Goal: Task Accomplishment & Management: Manage account settings

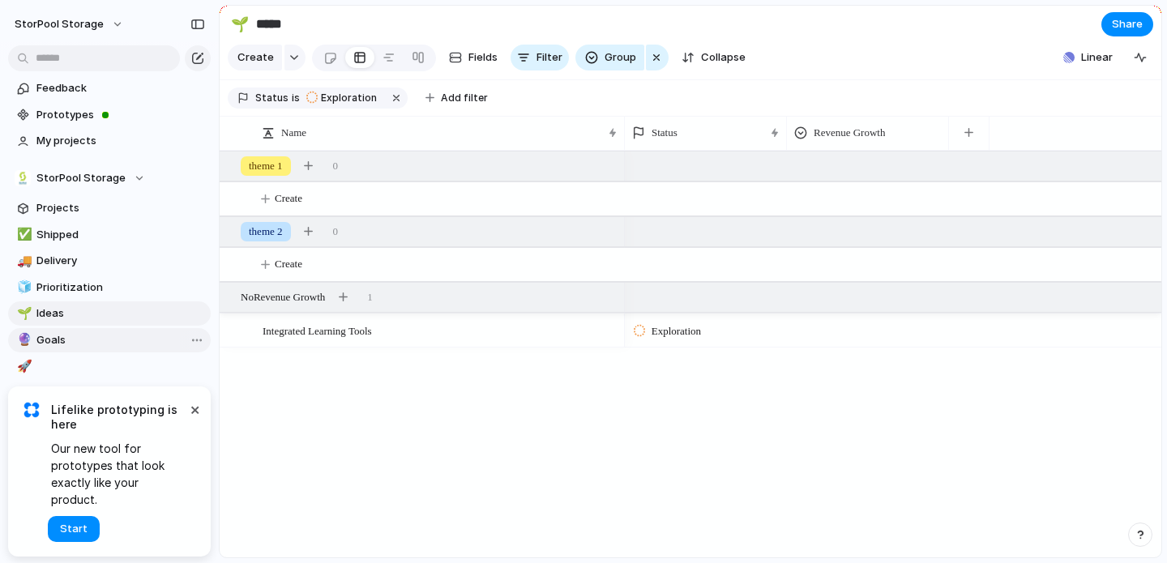
click at [62, 337] on span "Goals" at bounding box center [120, 340] width 169 height 16
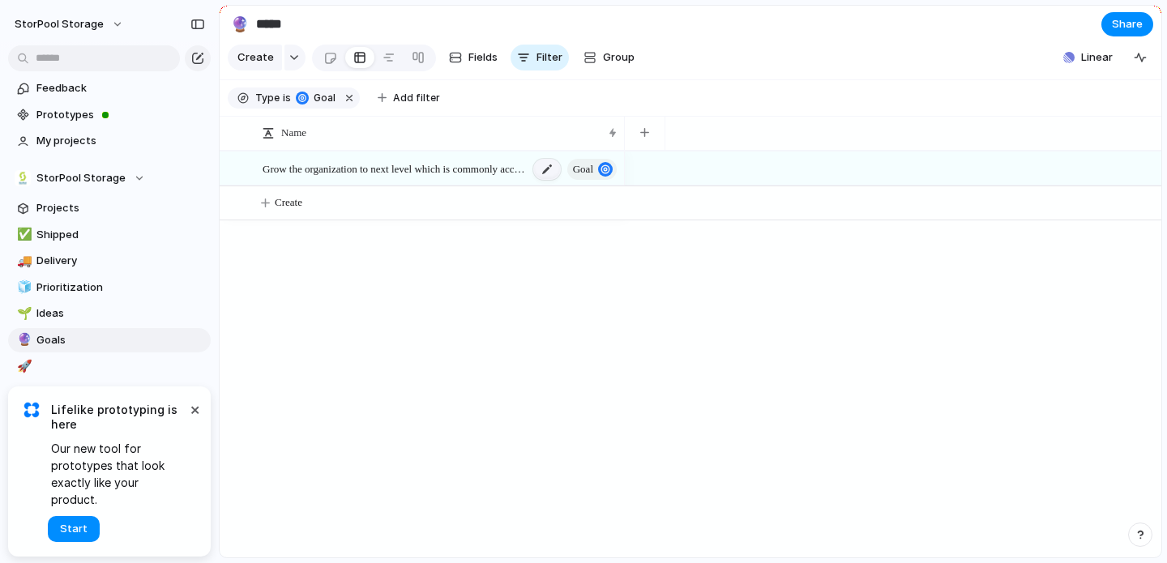
click at [546, 171] on div at bounding box center [547, 169] width 28 height 21
click at [525, 251] on body "StorPool Storage Feedback Prototypes My projects StorPool Storage Projects ✅ Sh…" at bounding box center [583, 281] width 1167 height 563
click at [647, 132] on div "button" at bounding box center [644, 132] width 9 height 9
click at [817, 262] on div "Created at Created by Customer Design ready Duplicate Effort Estimate (weeks) F…" at bounding box center [583, 281] width 1167 height 563
click at [109, 286] on span "Prioritization" at bounding box center [120, 288] width 169 height 16
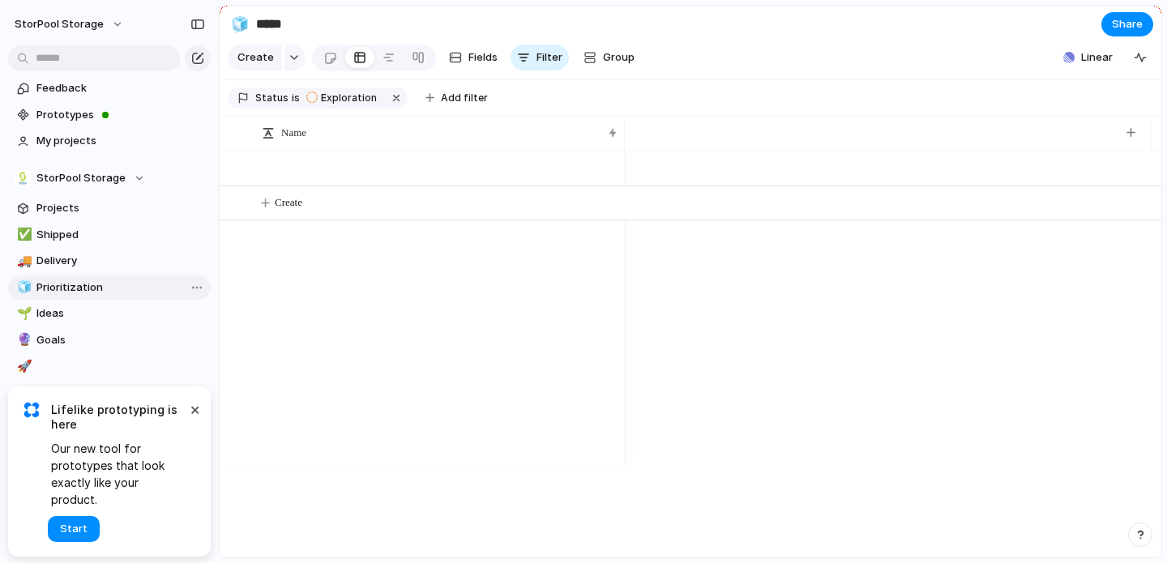
type input "**********"
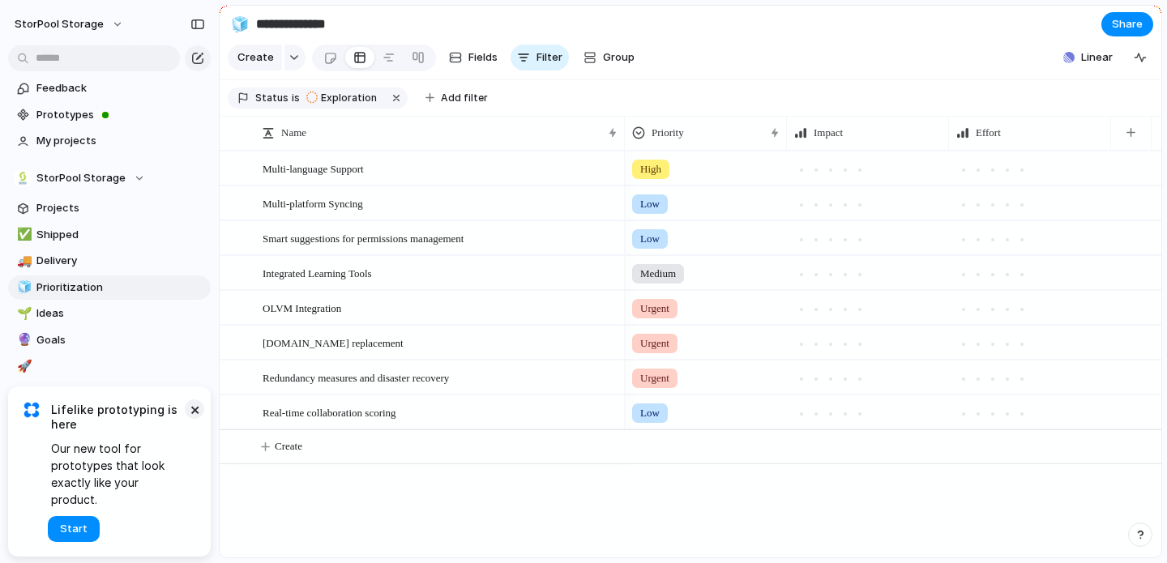
click at [192, 419] on button "×" at bounding box center [194, 408] width 19 height 19
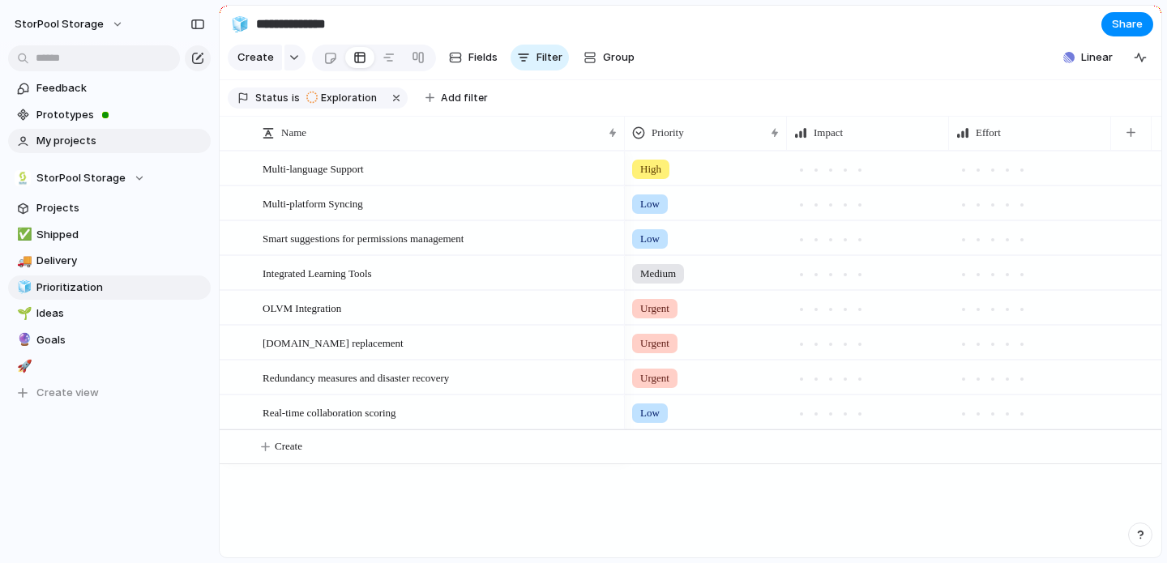
click at [72, 144] on span "My projects" at bounding box center [120, 141] width 169 height 16
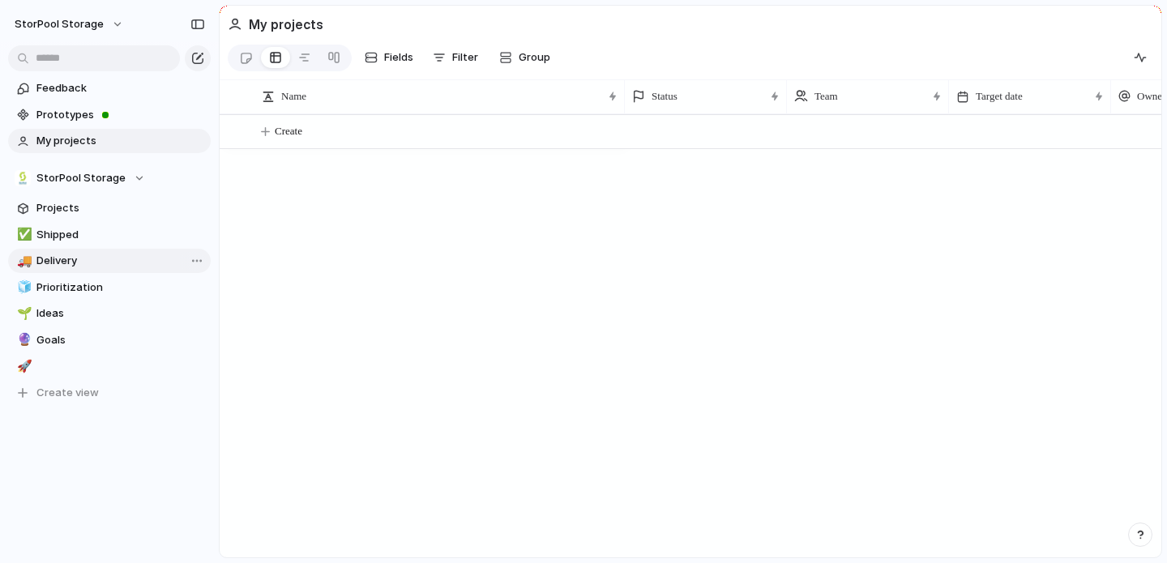
click at [53, 260] on span "Delivery" at bounding box center [120, 261] width 169 height 16
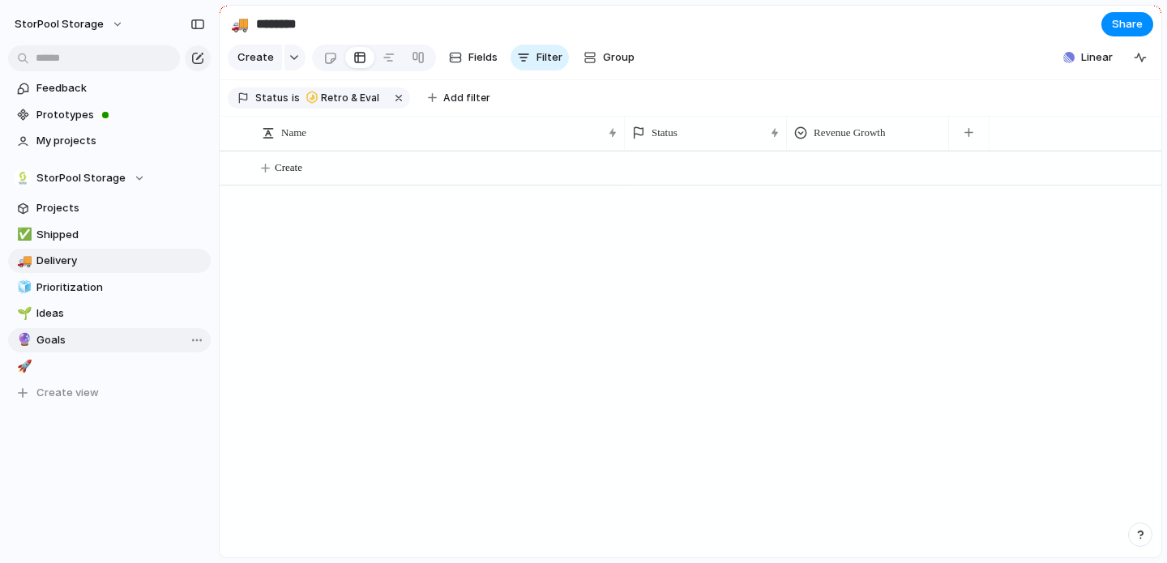
click at [53, 341] on span "Goals" at bounding box center [120, 340] width 169 height 16
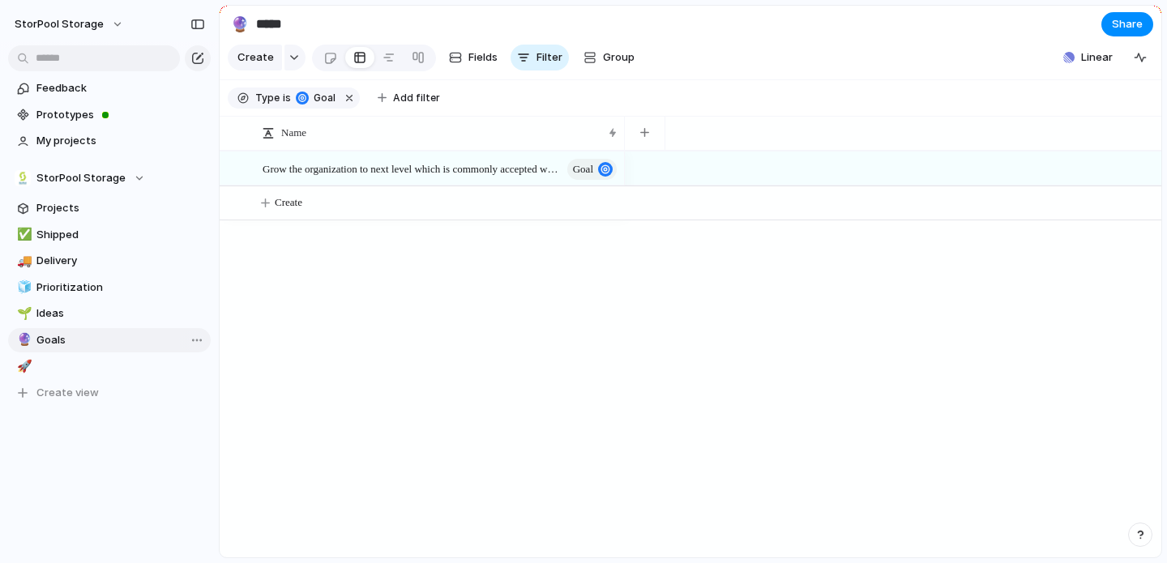
type input "*****"
click at [390, 59] on div at bounding box center [388, 58] width 13 height 26
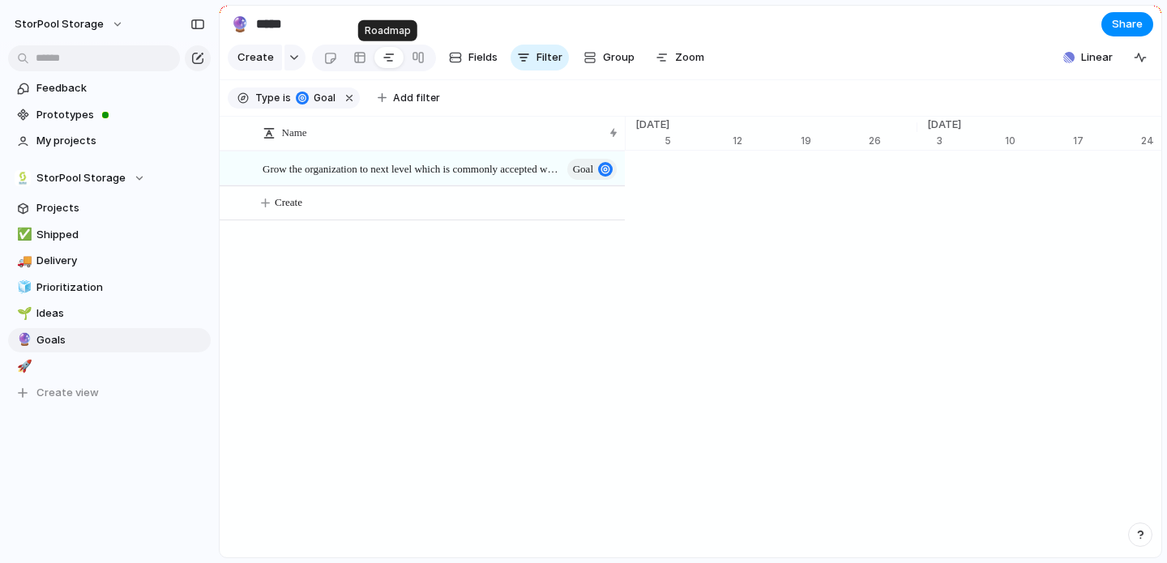
scroll to position [0, 10613]
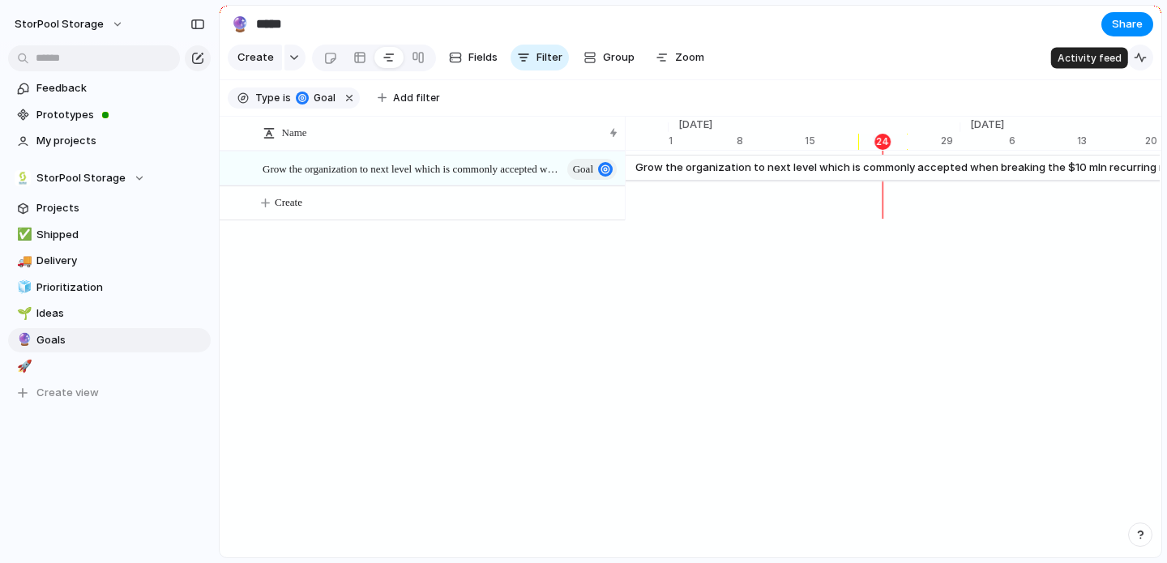
click at [1145, 55] on div "button" at bounding box center [1140, 57] width 13 height 13
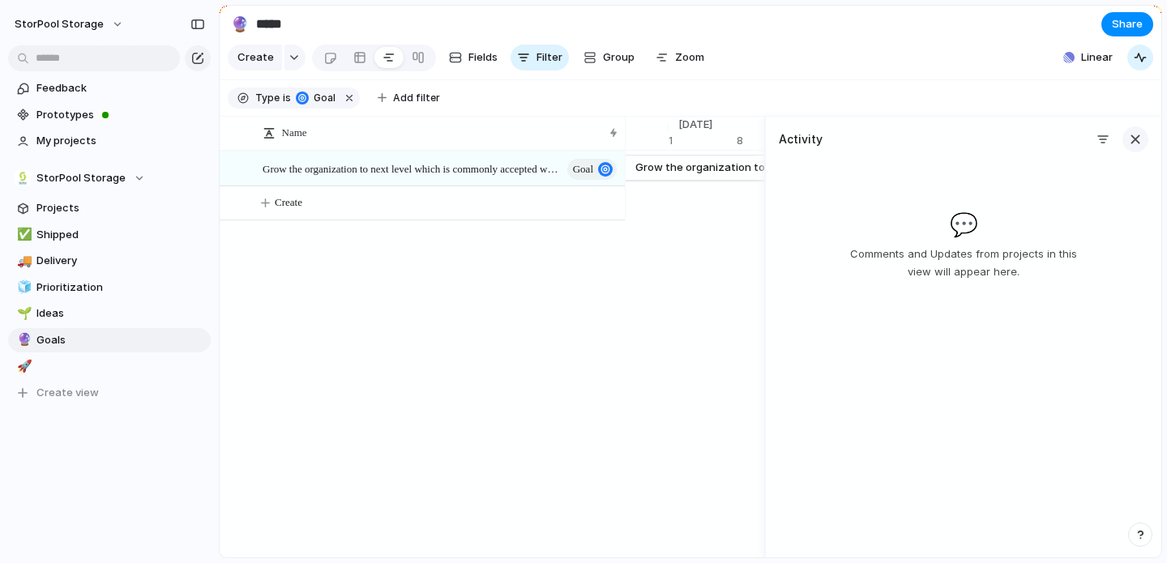
click at [1135, 131] on div "button" at bounding box center [1135, 139] width 18 height 18
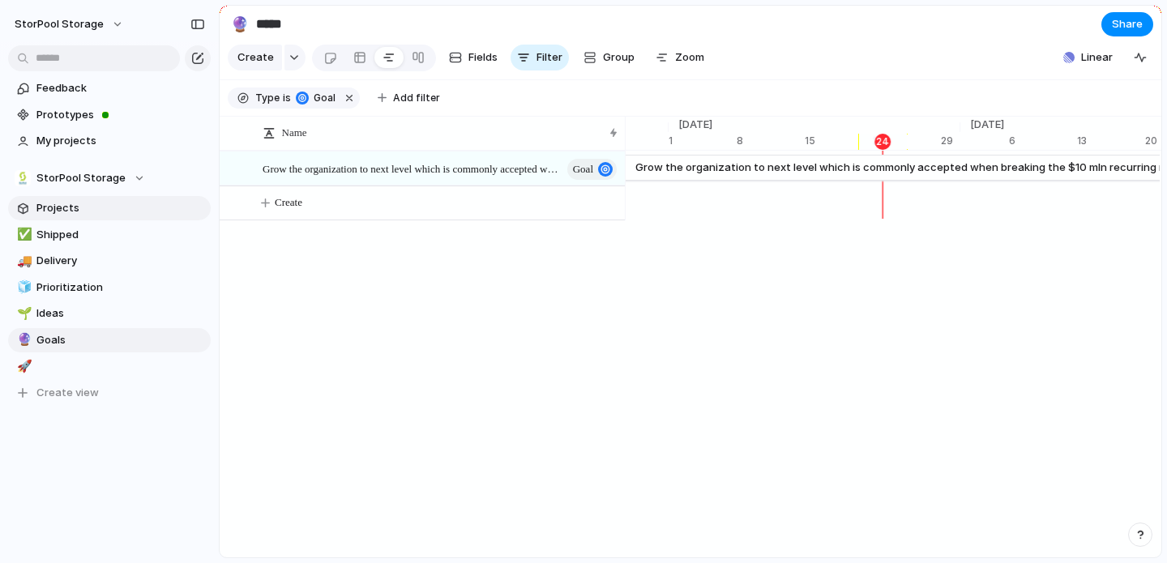
click at [71, 200] on link "Projects" at bounding box center [109, 208] width 203 height 24
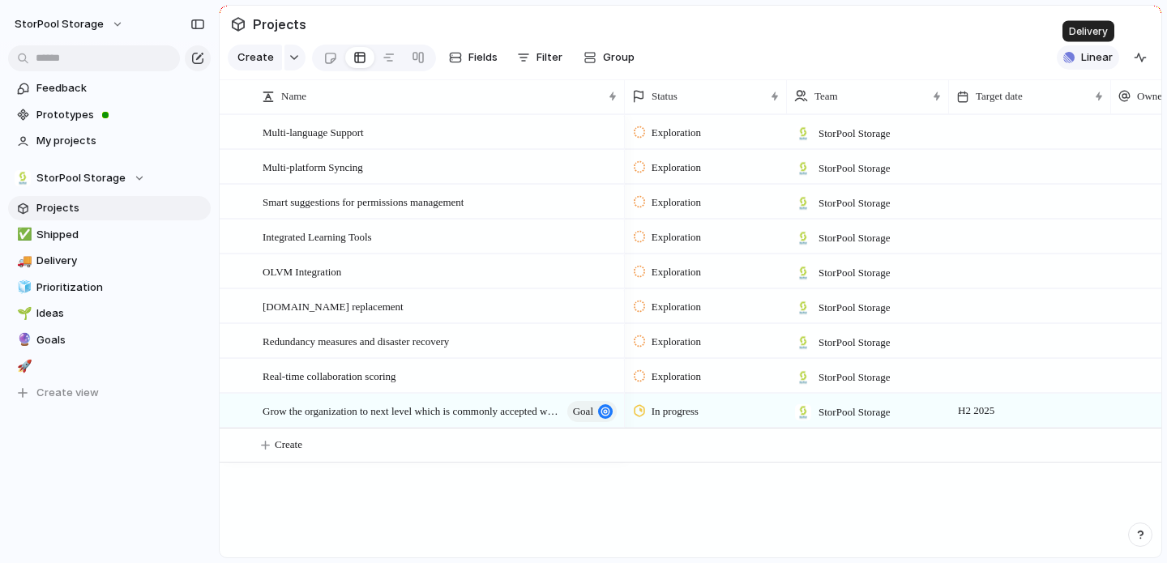
click at [1093, 55] on span "Linear" at bounding box center [1097, 57] width 32 height 16
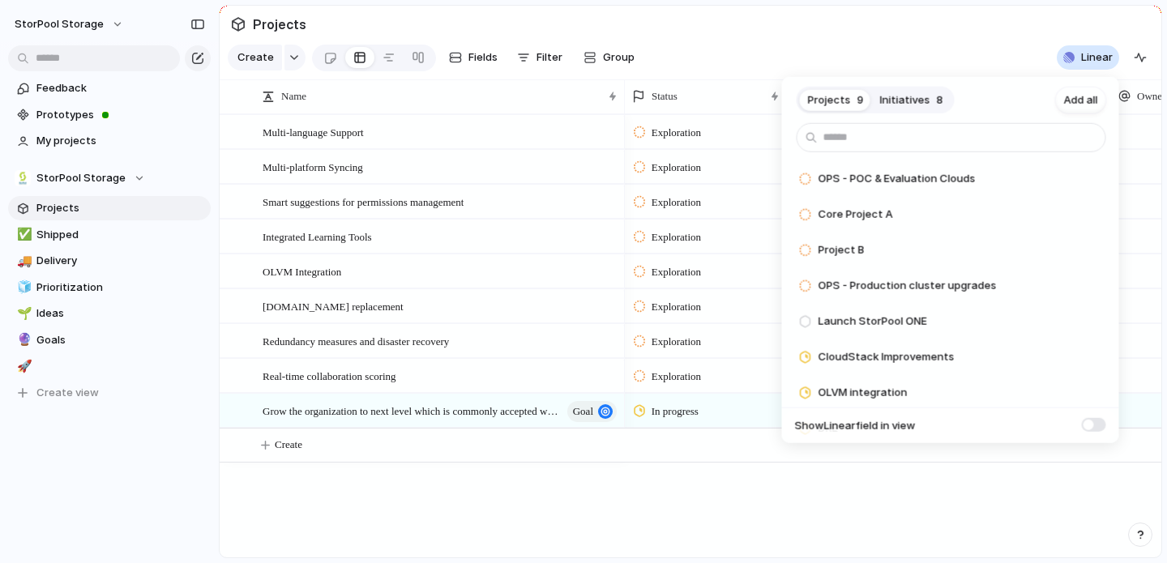
click at [1103, 423] on span at bounding box center [1094, 424] width 24 height 14
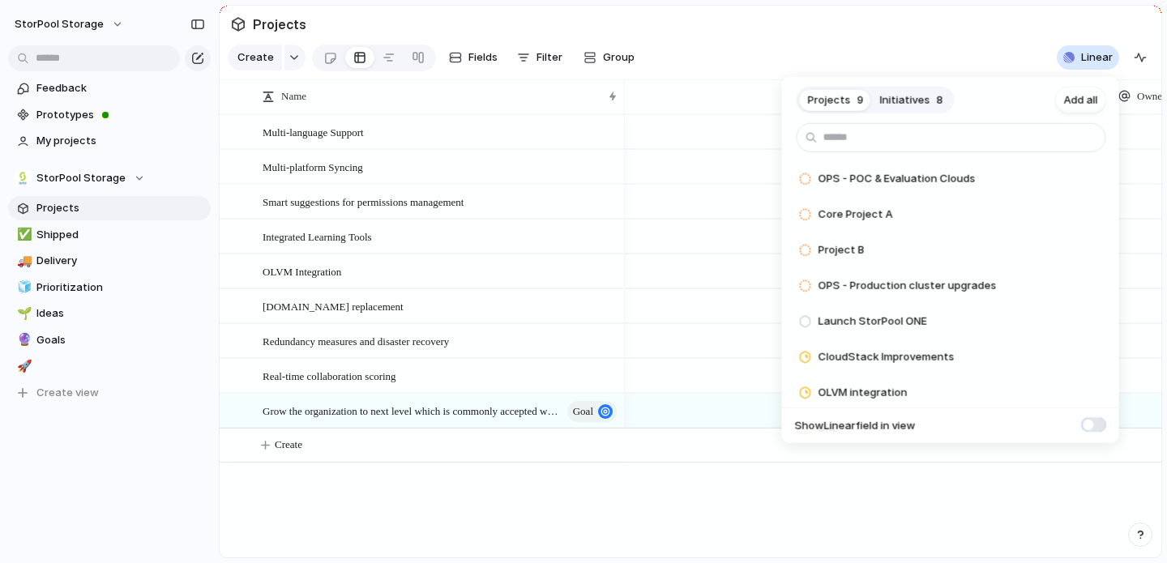
scroll to position [0, 639]
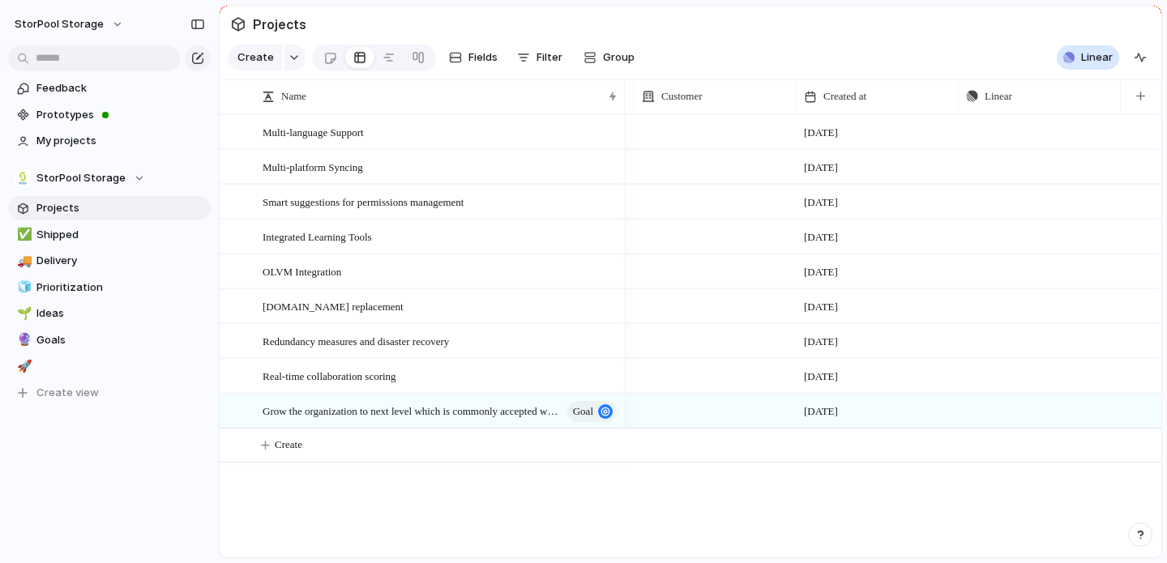
click at [918, 478] on div "Projects 9 Initiatives 8 Add all OPS - POC & Evaluation Clouds Add Core Project…" at bounding box center [583, 281] width 1167 height 563
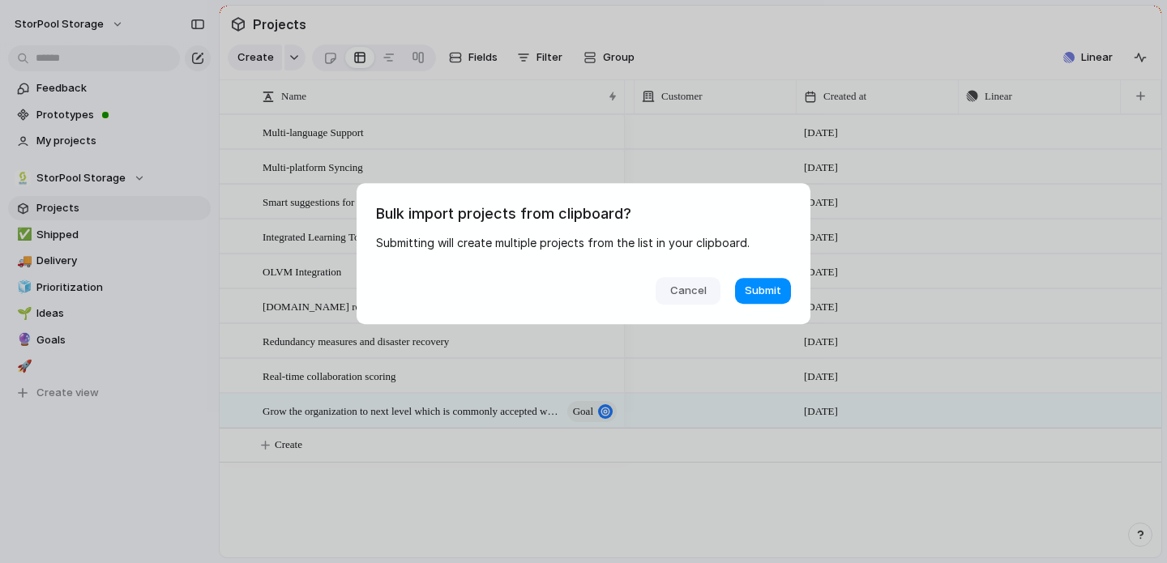
click at [695, 297] on span "Cancel" at bounding box center [688, 291] width 36 height 16
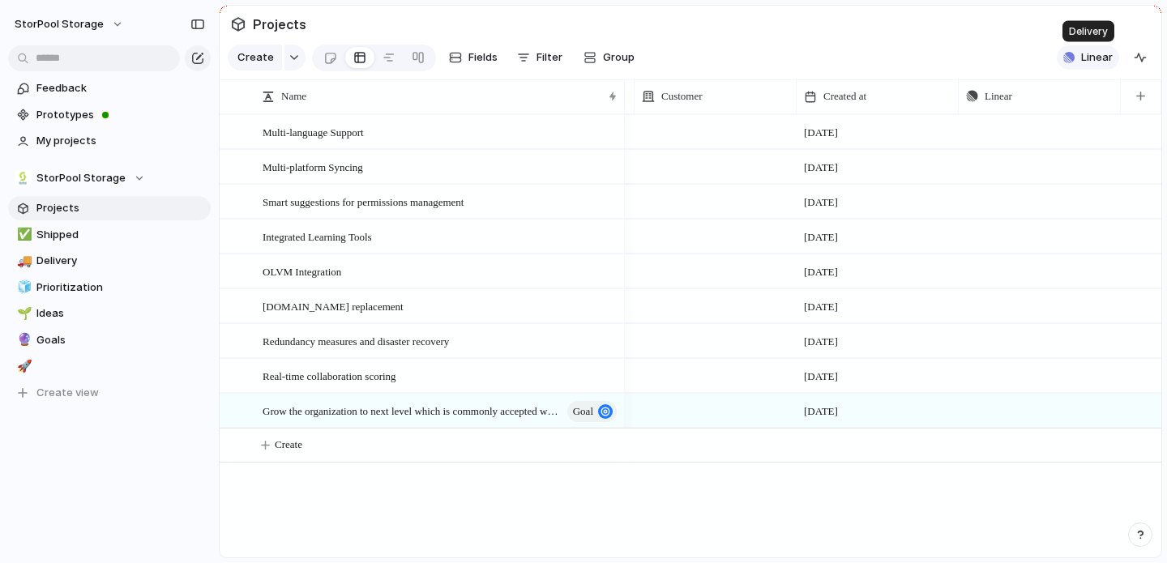
click at [1070, 53] on div "button" at bounding box center [1068, 57] width 11 height 11
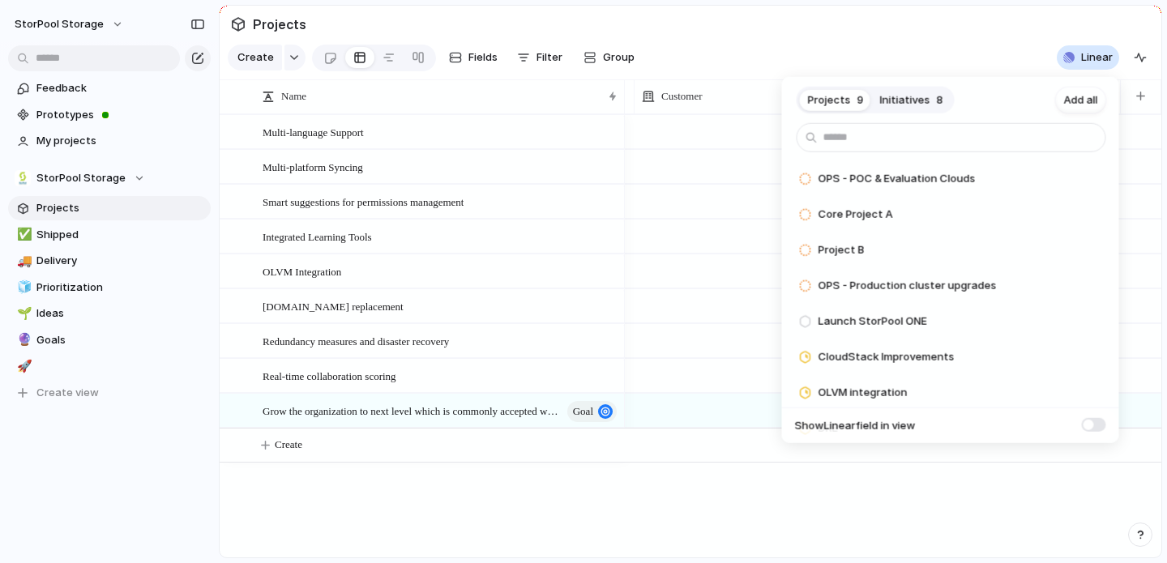
click at [918, 100] on span "Initiatives" at bounding box center [905, 100] width 50 height 16
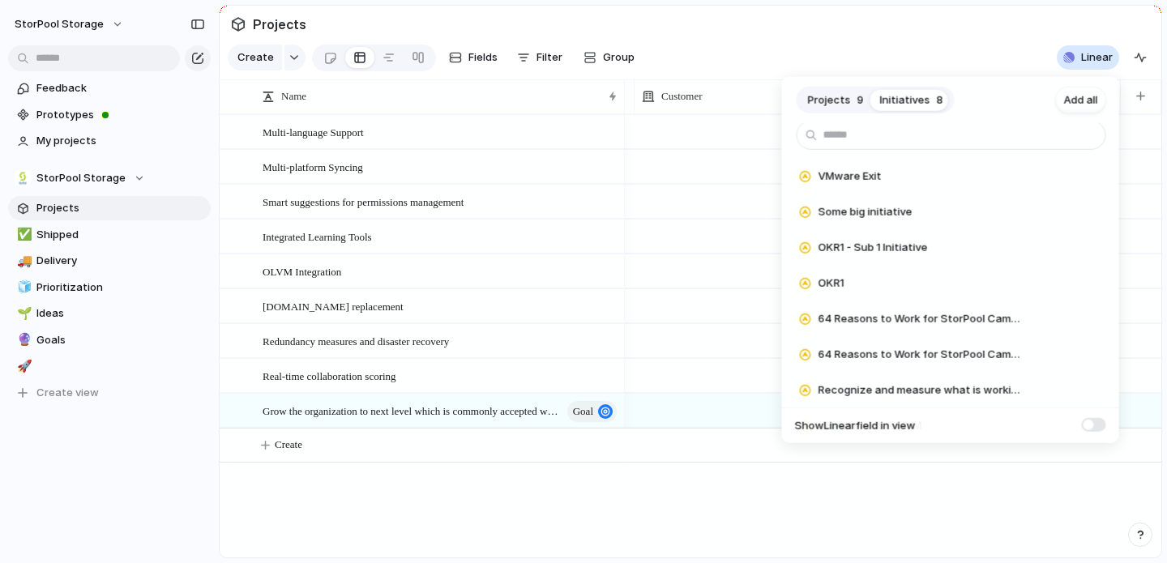
scroll to position [2, 0]
click at [587, 489] on div "Projects 9 Initiatives 8 Add all VMware Exit Add Some big initiative Add OKR1 -…" at bounding box center [583, 281] width 1167 height 563
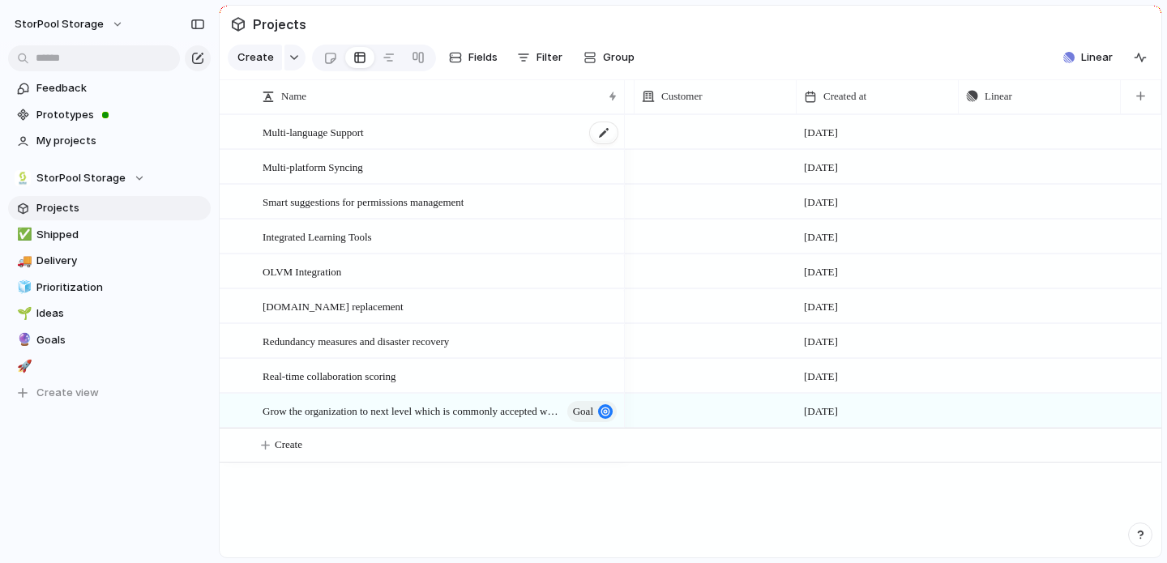
click at [489, 124] on div "Multi-language Support" at bounding box center [441, 132] width 357 height 33
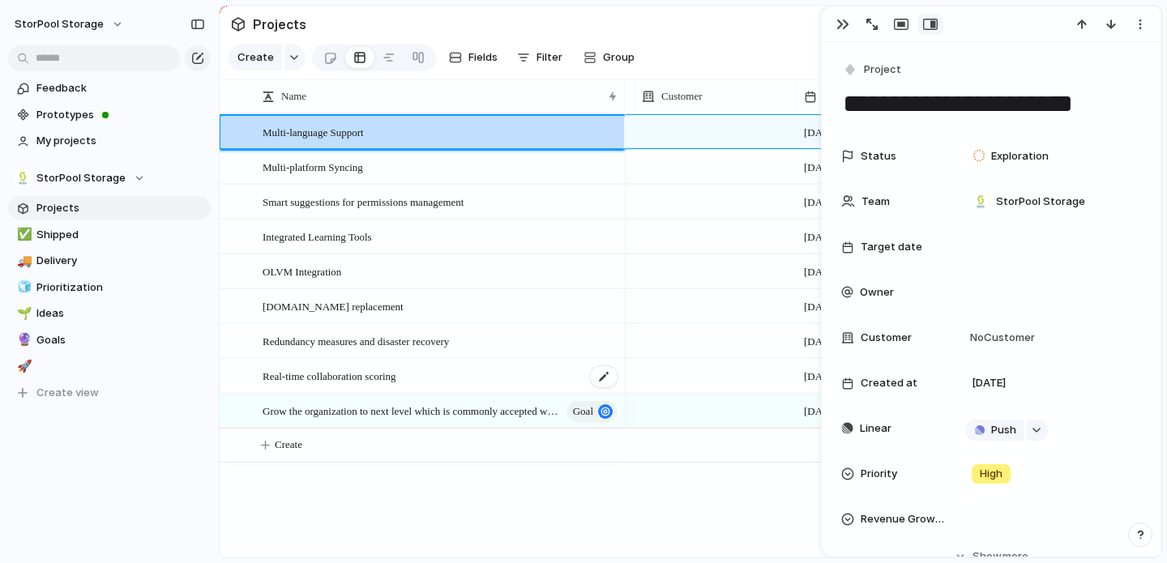
click at [478, 386] on div "Real-time collaboration scoring" at bounding box center [441, 376] width 357 height 33
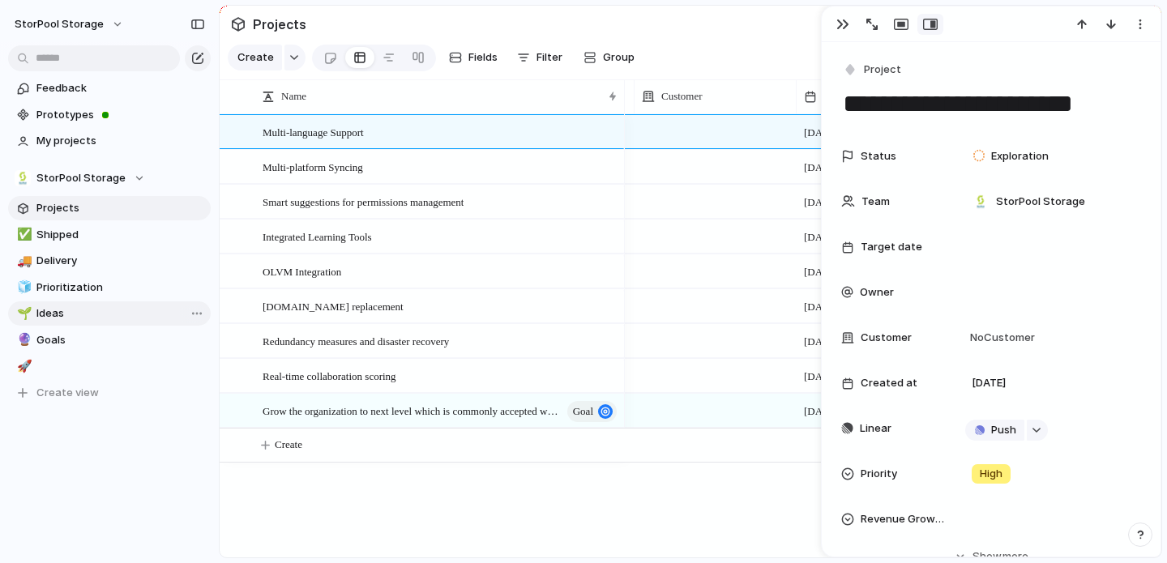
click at [61, 315] on span "Ideas" at bounding box center [120, 313] width 169 height 16
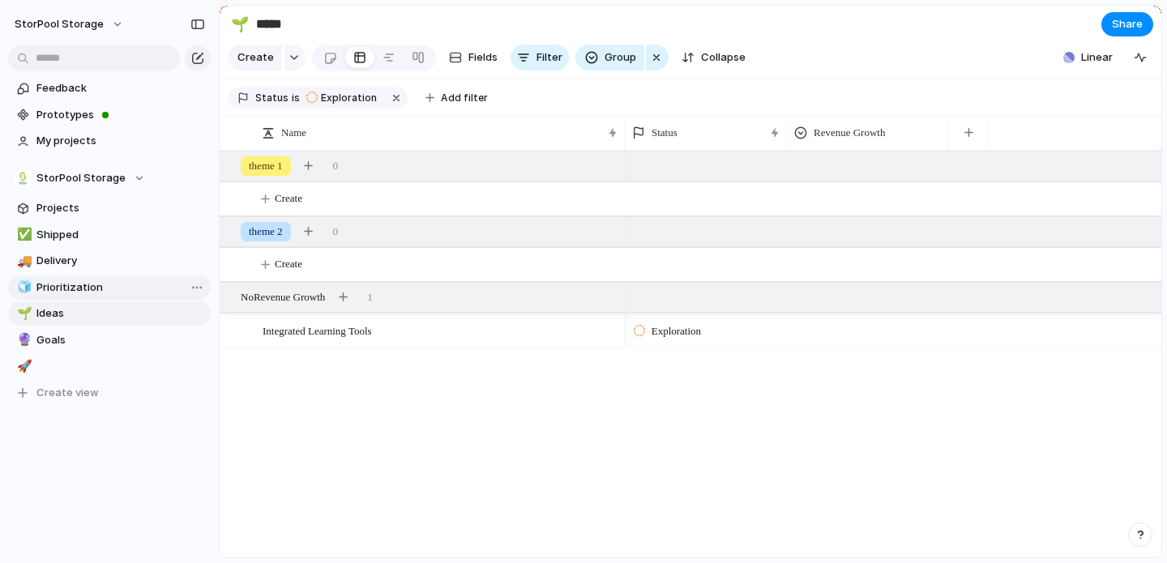
click at [85, 291] on span "Prioritization" at bounding box center [120, 288] width 169 height 16
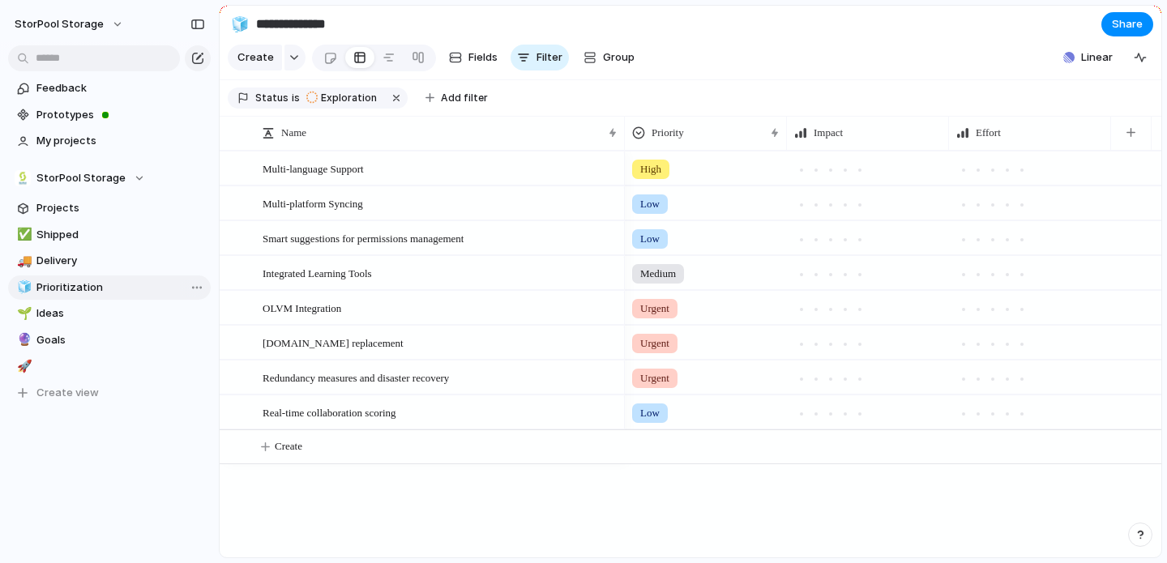
type input "**********"
click at [77, 211] on span "Projects" at bounding box center [120, 208] width 169 height 16
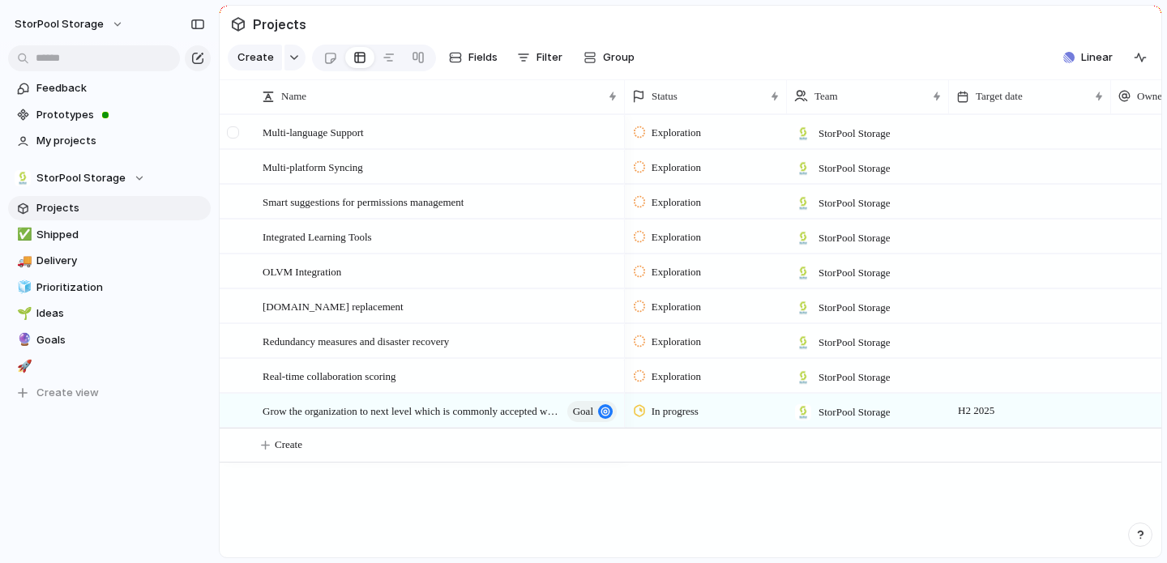
click at [239, 133] on div at bounding box center [233, 132] width 12 height 12
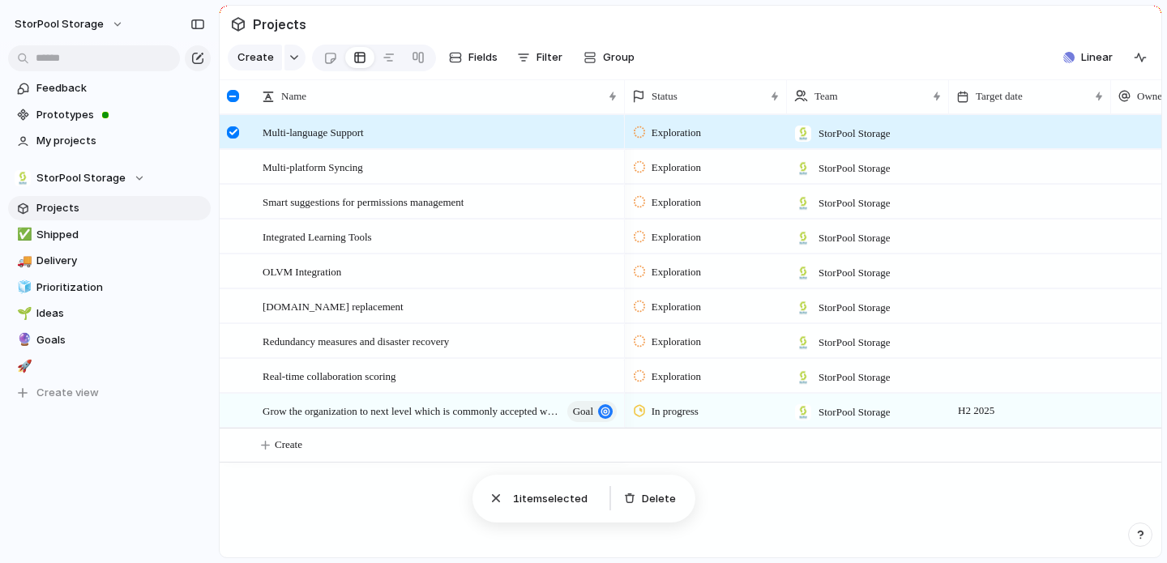
click at [233, 97] on div at bounding box center [233, 96] width 12 height 12
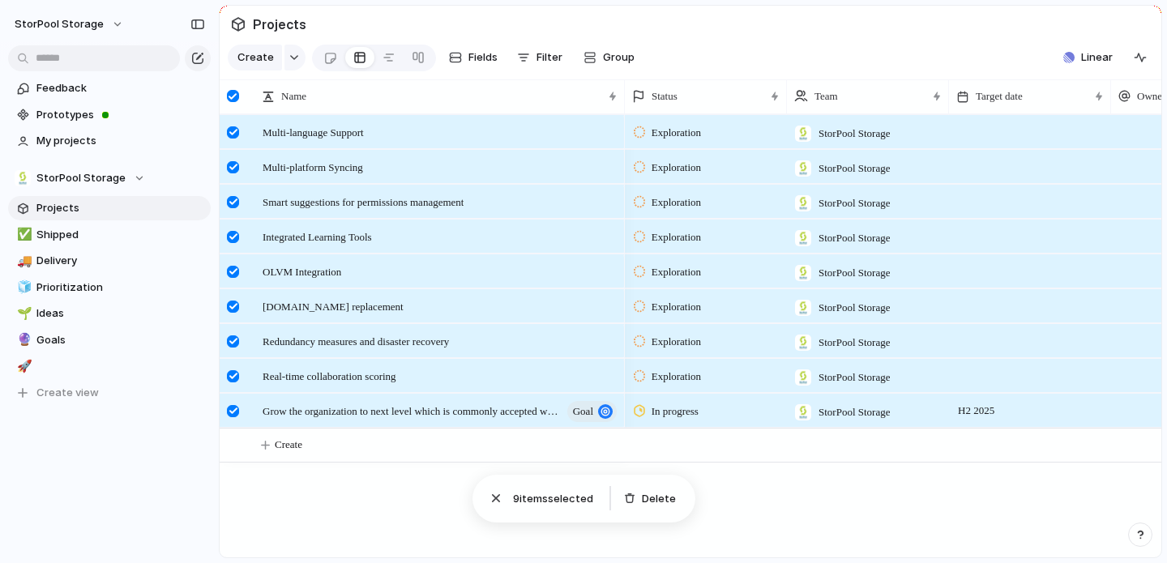
click at [232, 414] on div at bounding box center [233, 411] width 12 height 12
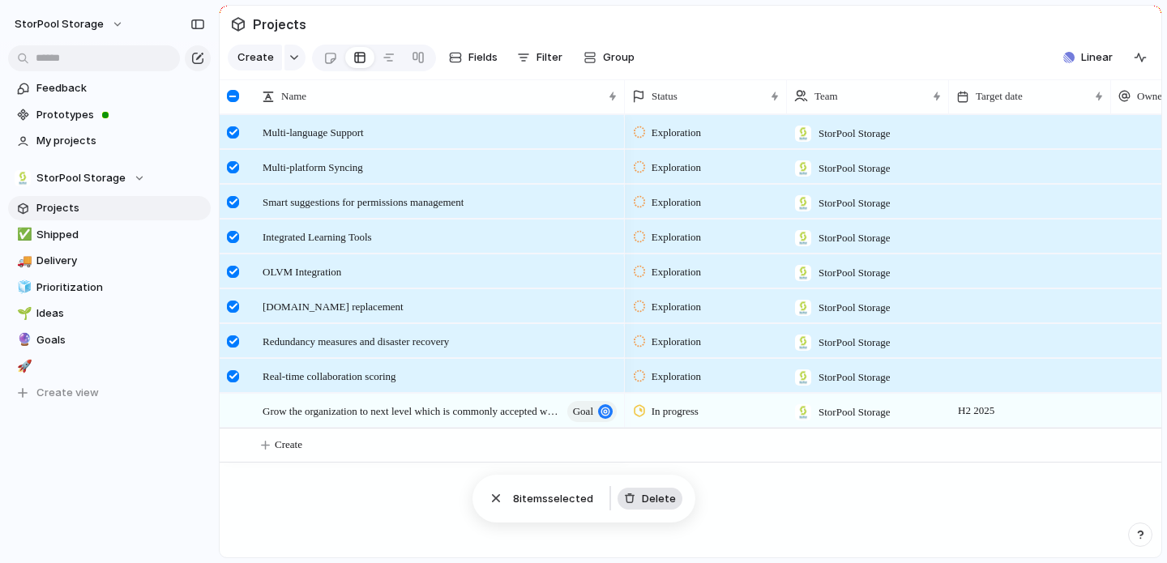
click at [664, 500] on span "Delete" at bounding box center [659, 499] width 34 height 16
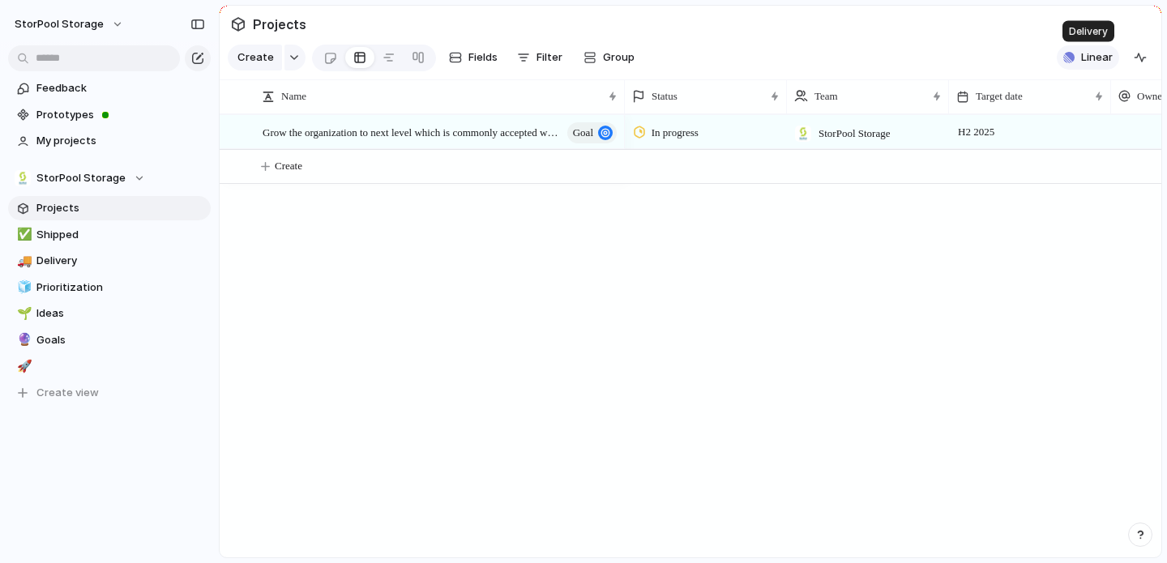
click at [1091, 57] on span "Linear" at bounding box center [1097, 57] width 32 height 16
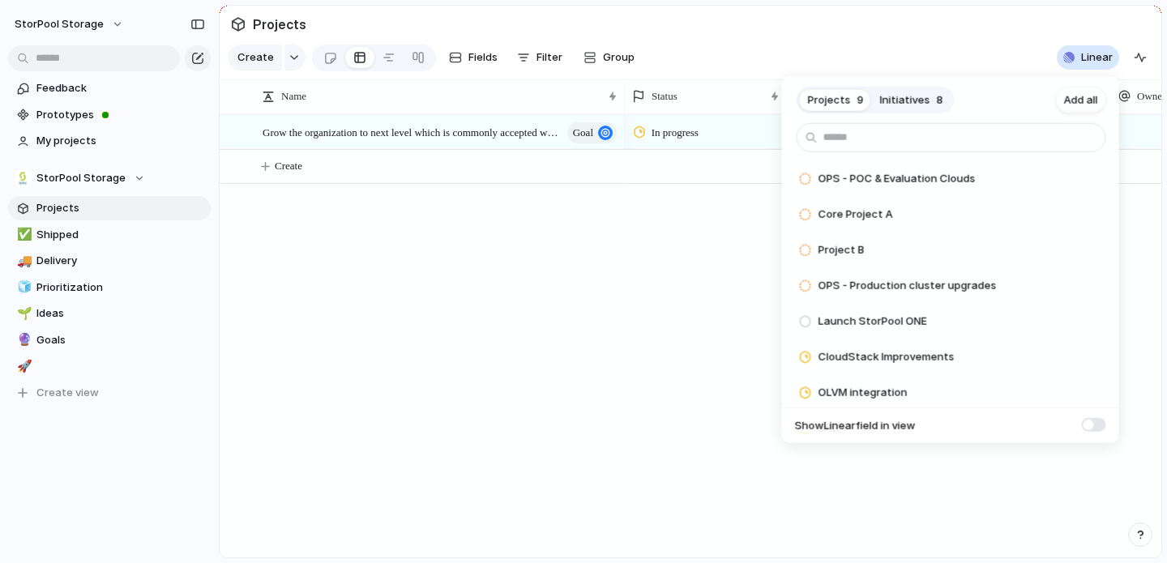
click at [911, 96] on span "Initiatives" at bounding box center [905, 100] width 50 height 16
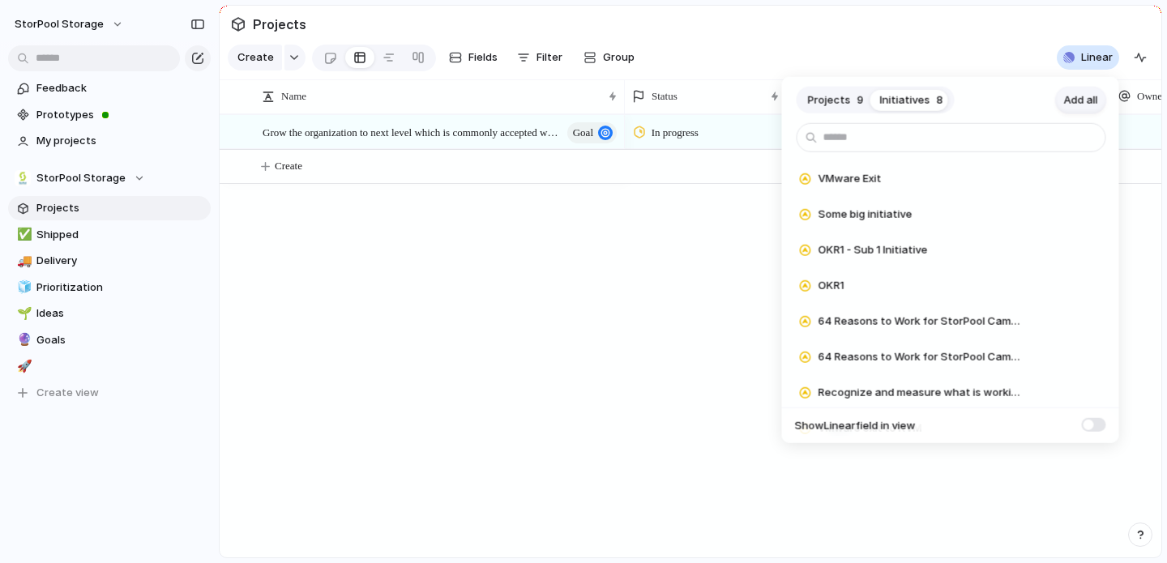
click at [1085, 98] on span "Add all" at bounding box center [1081, 100] width 34 height 16
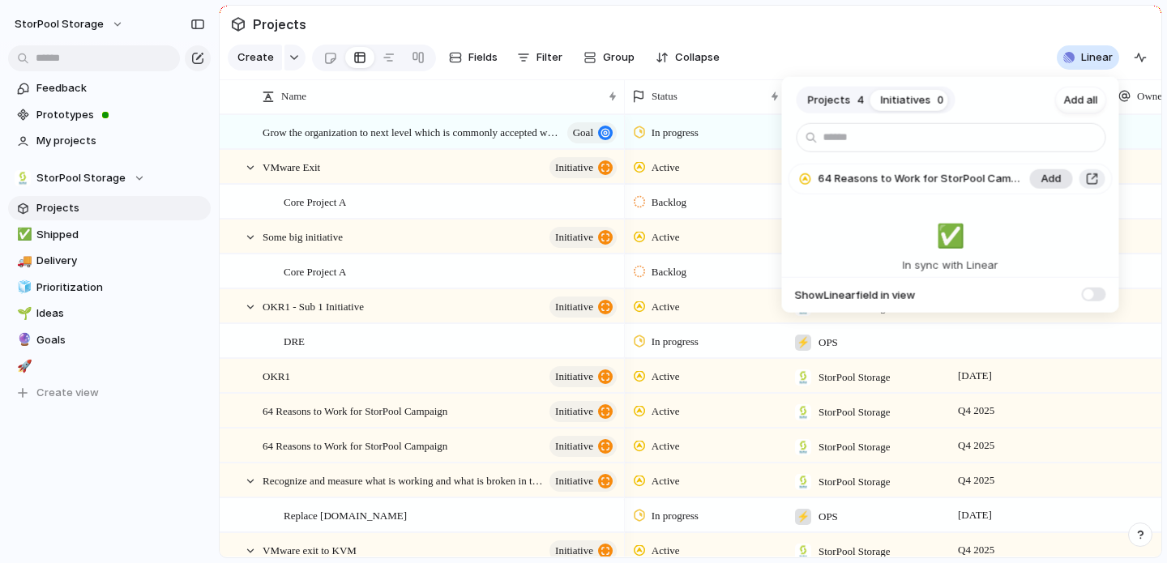
click at [1047, 177] on span "Add" at bounding box center [1051, 179] width 20 height 16
click at [1056, 180] on span "Add" at bounding box center [1051, 179] width 20 height 16
click at [827, 100] on span "Projects" at bounding box center [829, 100] width 43 height 16
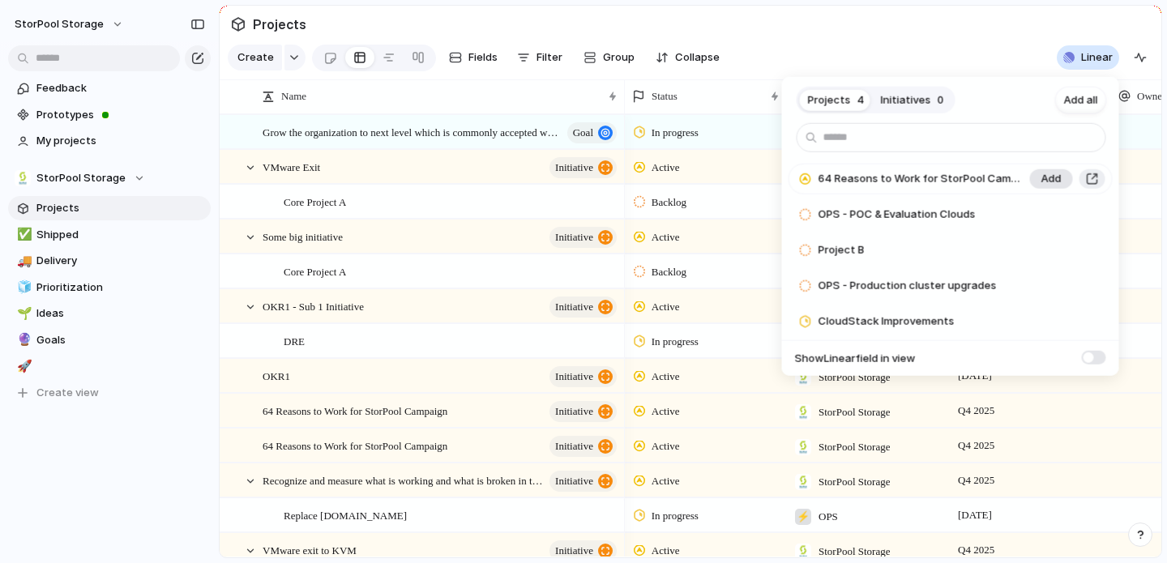
click at [1052, 177] on span "Add" at bounding box center [1051, 179] width 20 height 16
click at [897, 103] on span "Initiatives" at bounding box center [906, 100] width 50 height 16
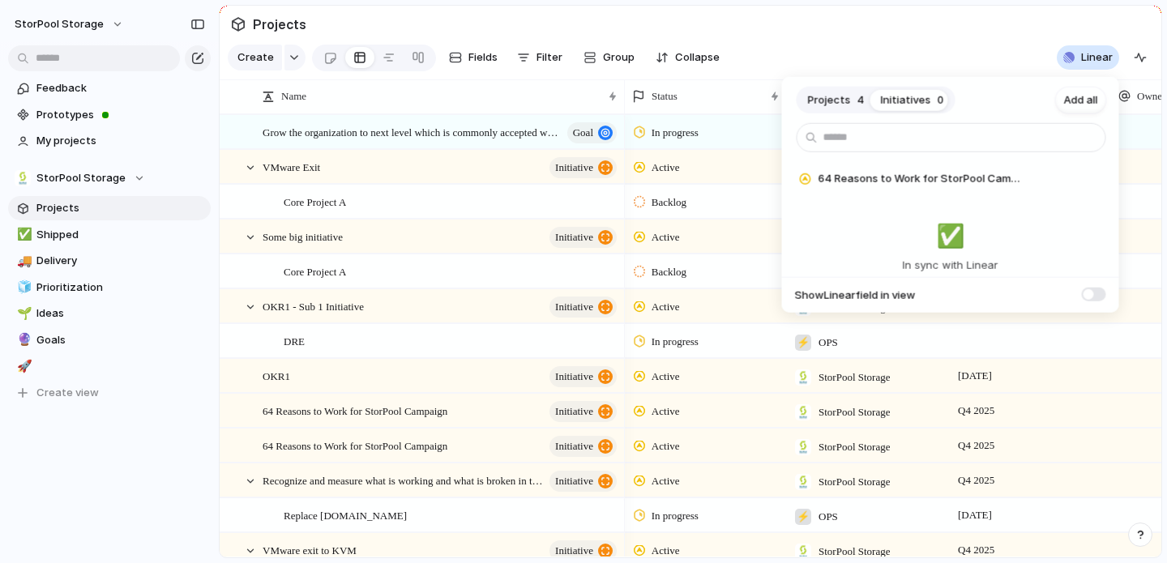
click at [1005, 53] on div "Projects 4 Initiatives 0 Add all 64 Reasons to Work for StorPool Campaign Add ✅…" at bounding box center [583, 281] width 1167 height 563
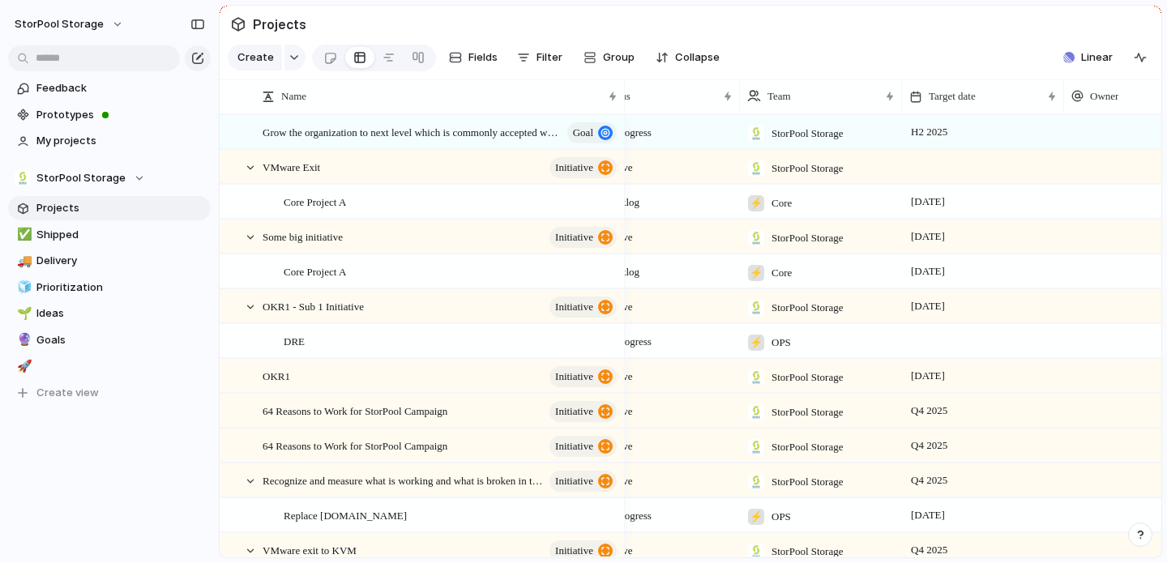
scroll to position [0, 46]
drag, startPoint x: 719, startPoint y: 548, endPoint x: 794, endPoint y: 546, distance: 75.4
click at [793, 546] on div at bounding box center [896, 546] width 536 height 13
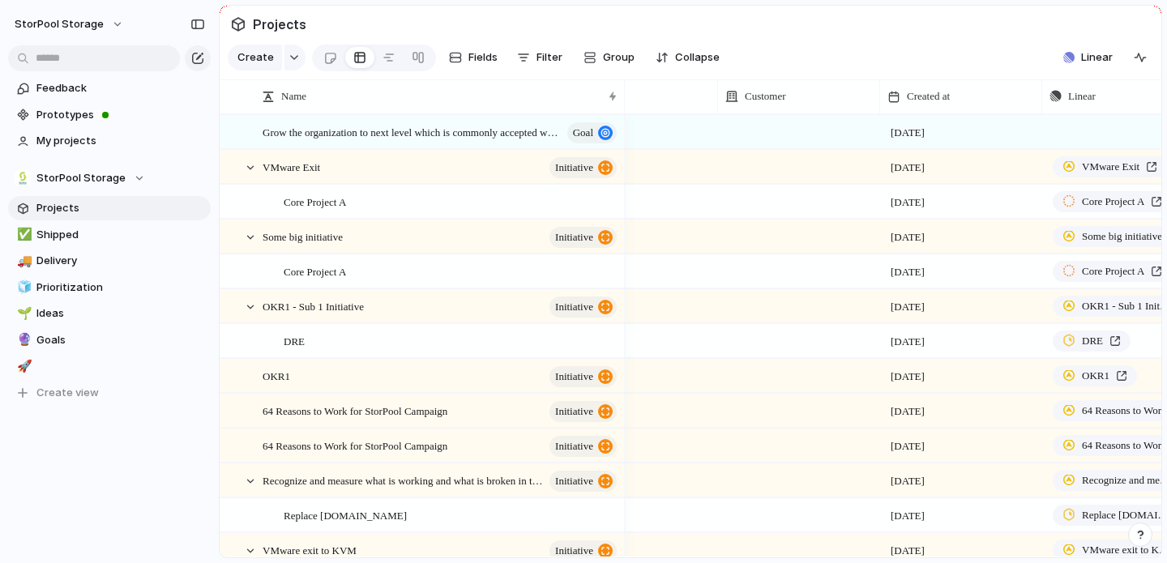
scroll to position [0, 557]
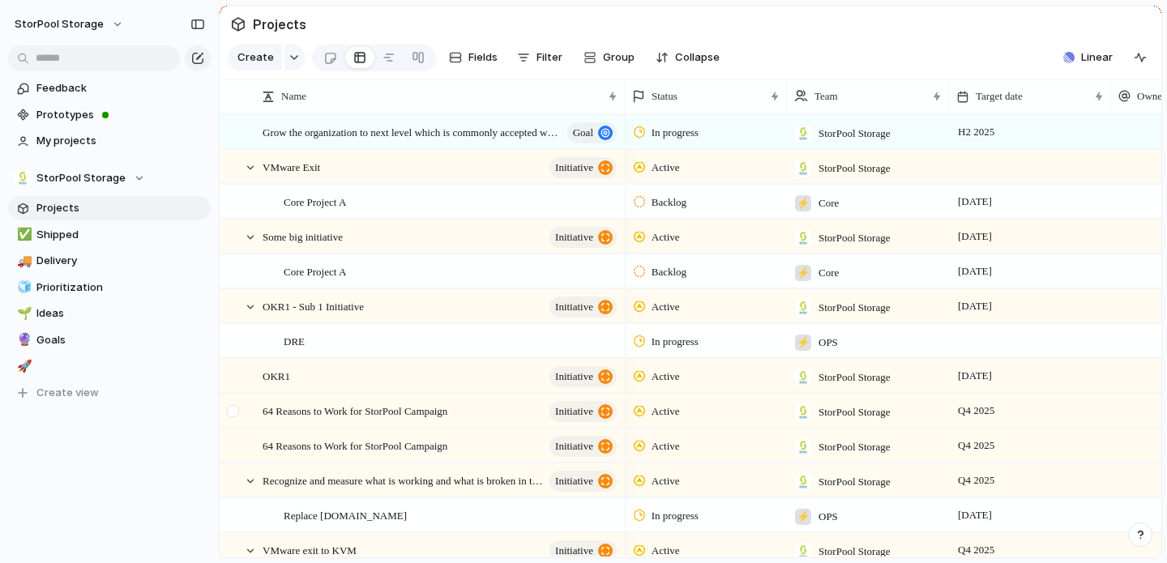
click at [235, 408] on div at bounding box center [233, 411] width 12 height 12
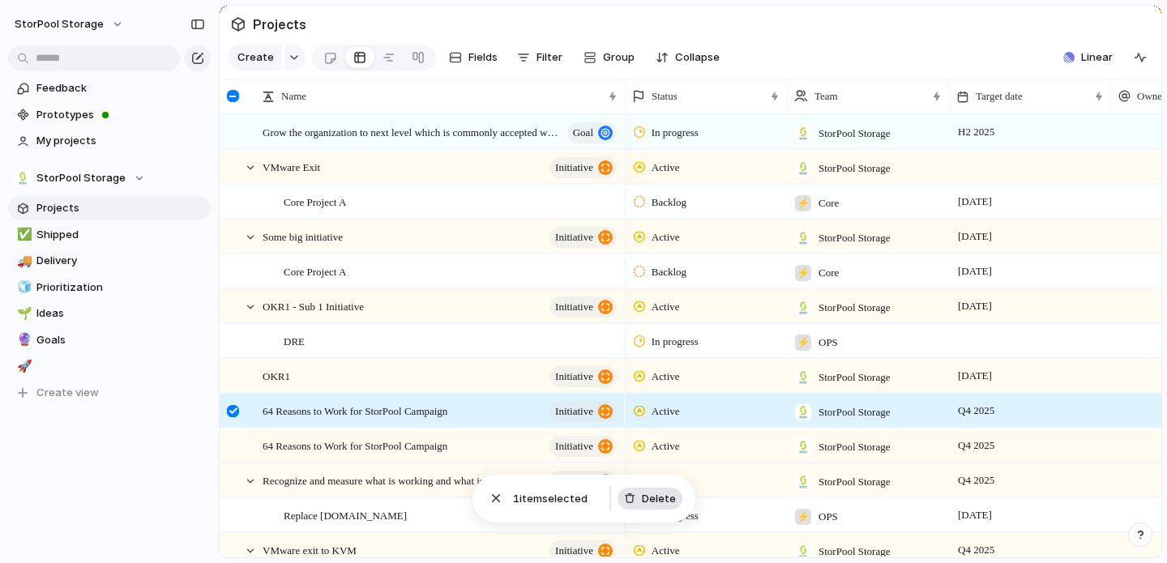
click at [658, 500] on span "Delete" at bounding box center [659, 499] width 34 height 16
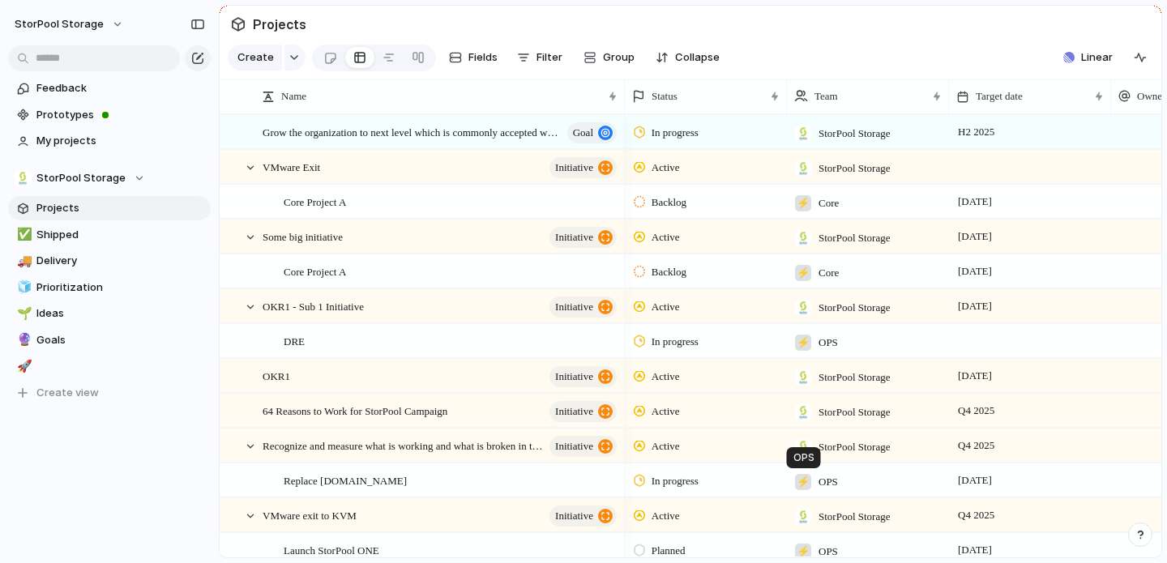
click at [804, 485] on div "⚡" at bounding box center [803, 482] width 16 height 16
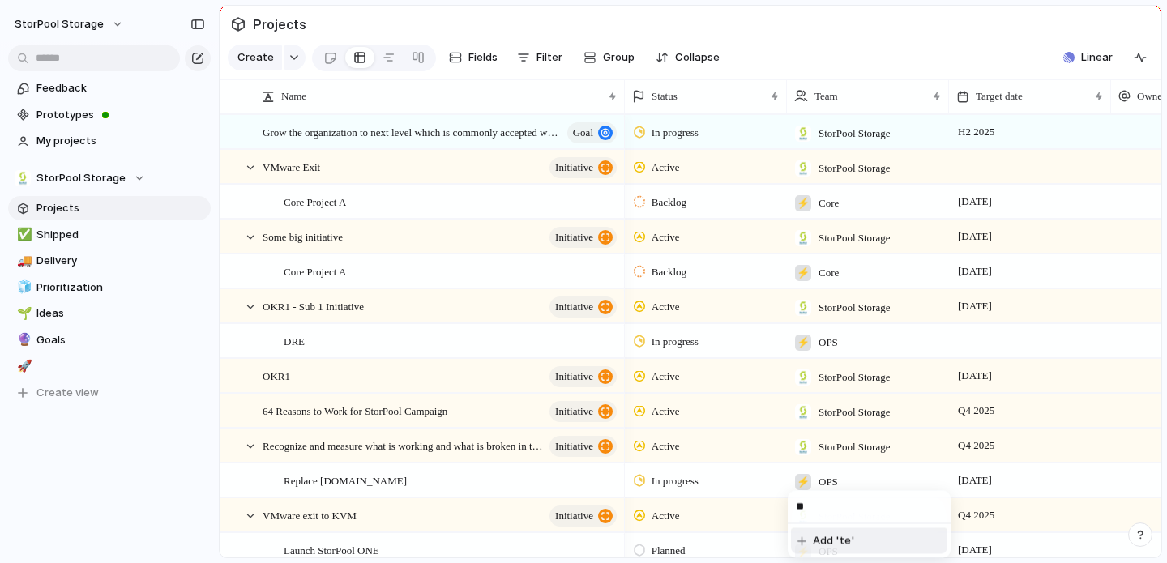
type input "*"
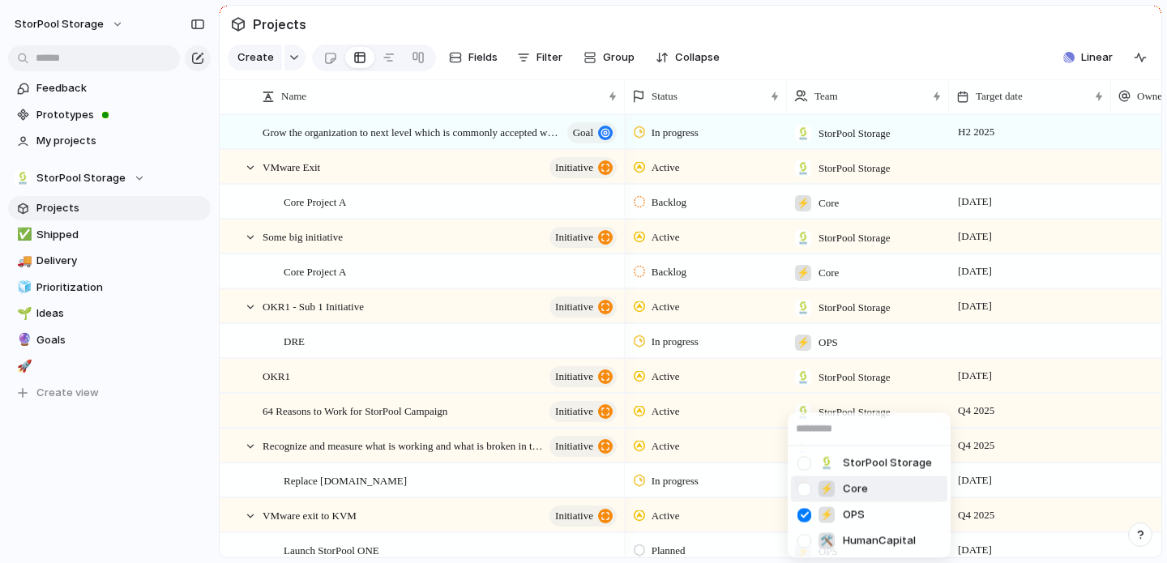
click at [1090, 551] on div "StorPool Storage ⚡ Core ⚡ OPS 🛠️ HumanCapital" at bounding box center [583, 281] width 1167 height 563
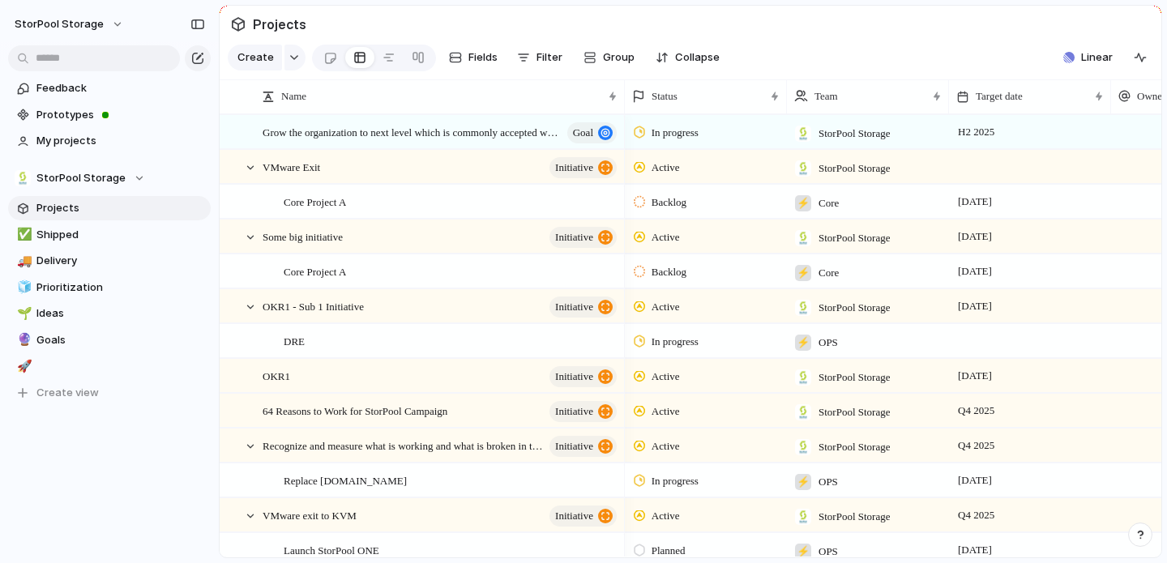
click at [839, 485] on div "⚡ OPS" at bounding box center [816, 477] width 57 height 27
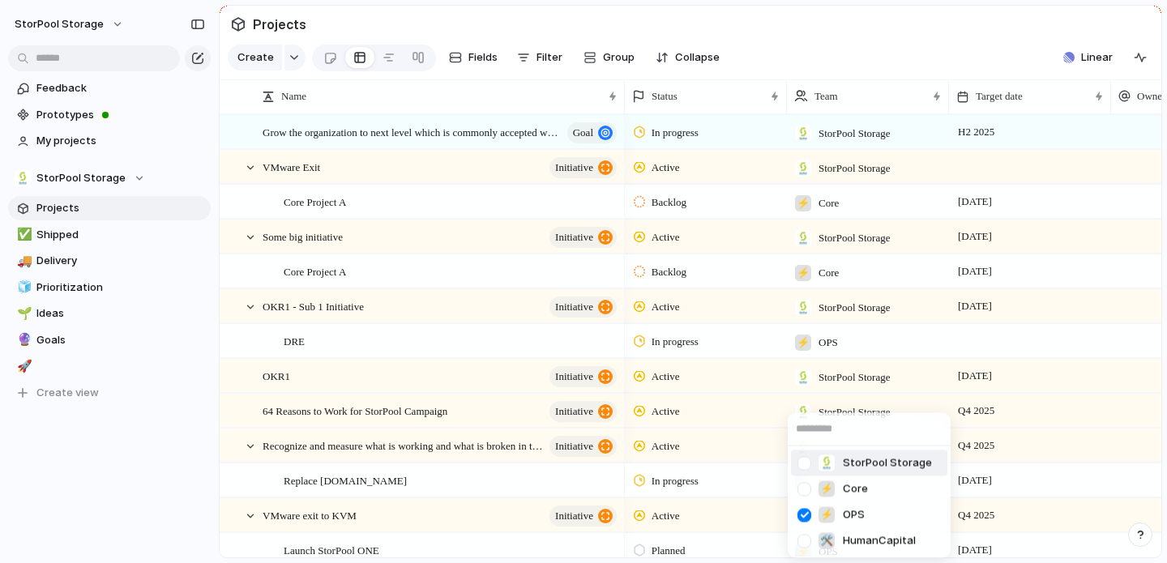
click at [843, 459] on span "StorPool Storage" at bounding box center [887, 463] width 89 height 16
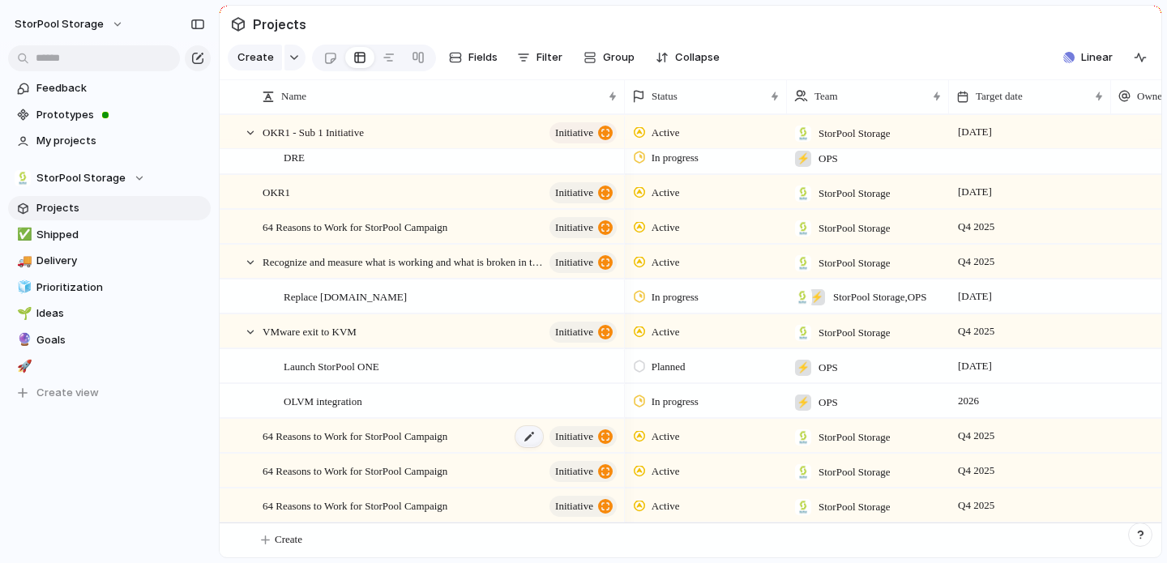
click at [520, 438] on div at bounding box center [529, 436] width 28 height 21
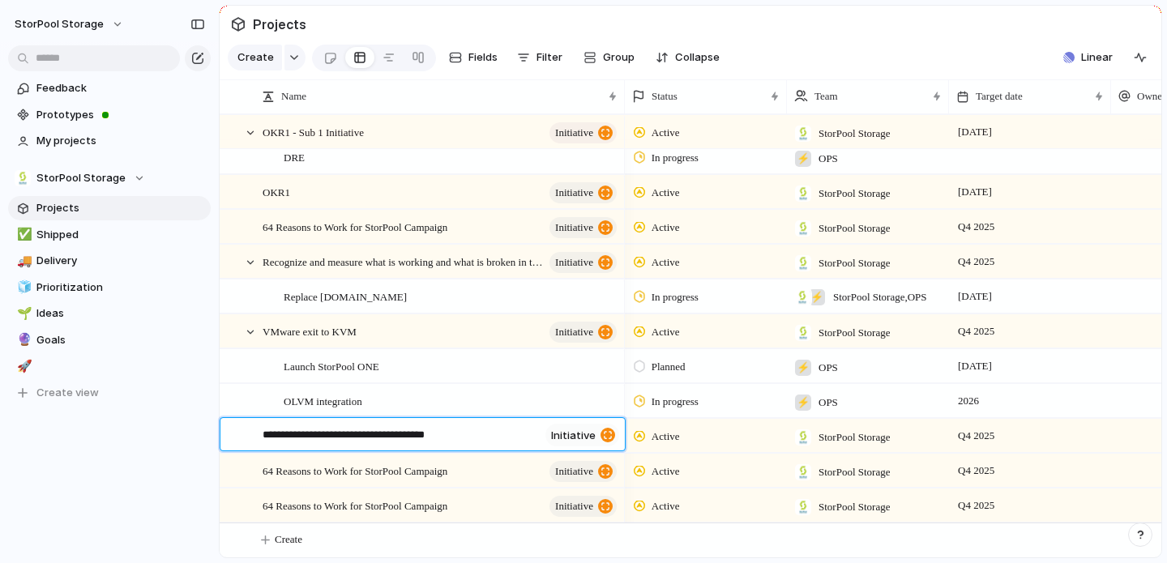
click at [481, 478] on body "StorPool Storage Feedback Prototypes My projects StorPool Storage Projects ✅ Sh…" at bounding box center [583, 281] width 1167 height 563
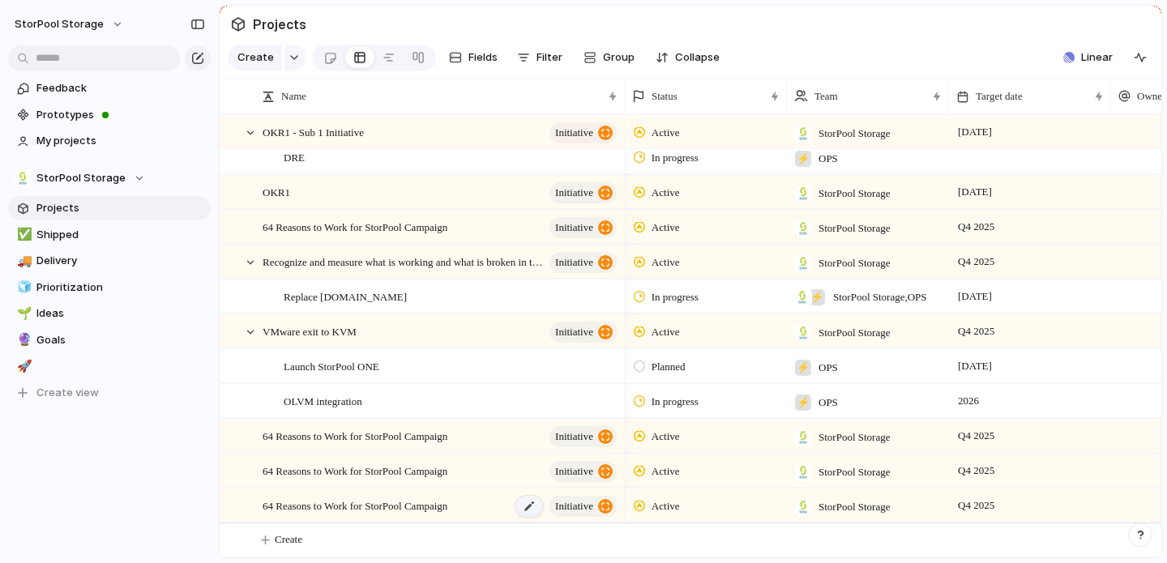
click at [528, 509] on div at bounding box center [529, 506] width 28 height 21
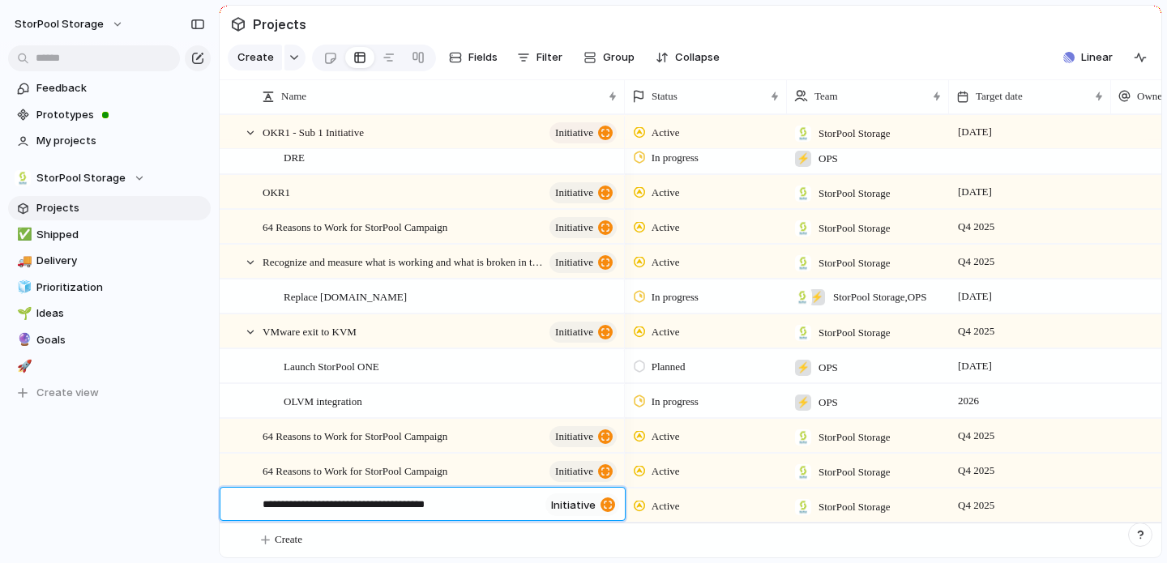
click at [483, 547] on body "StorPool Storage Feedback Prototypes My projects StorPool Storage Projects ✅ Sh…" at bounding box center [583, 281] width 1167 height 563
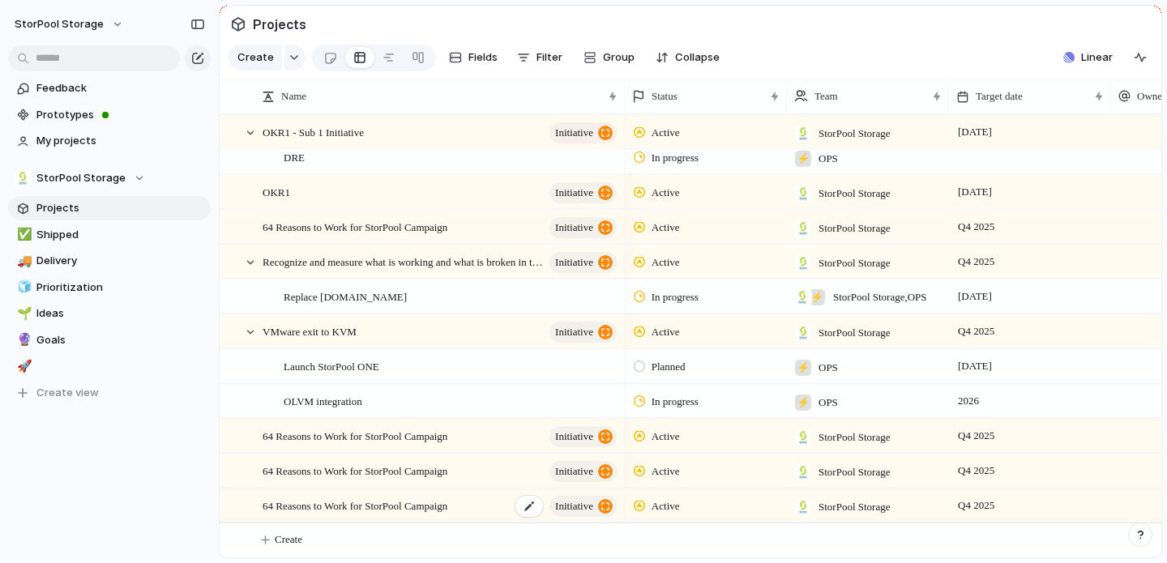
click at [395, 507] on span "64 Reasons to Work for StorPool Campaign" at bounding box center [355, 505] width 185 height 19
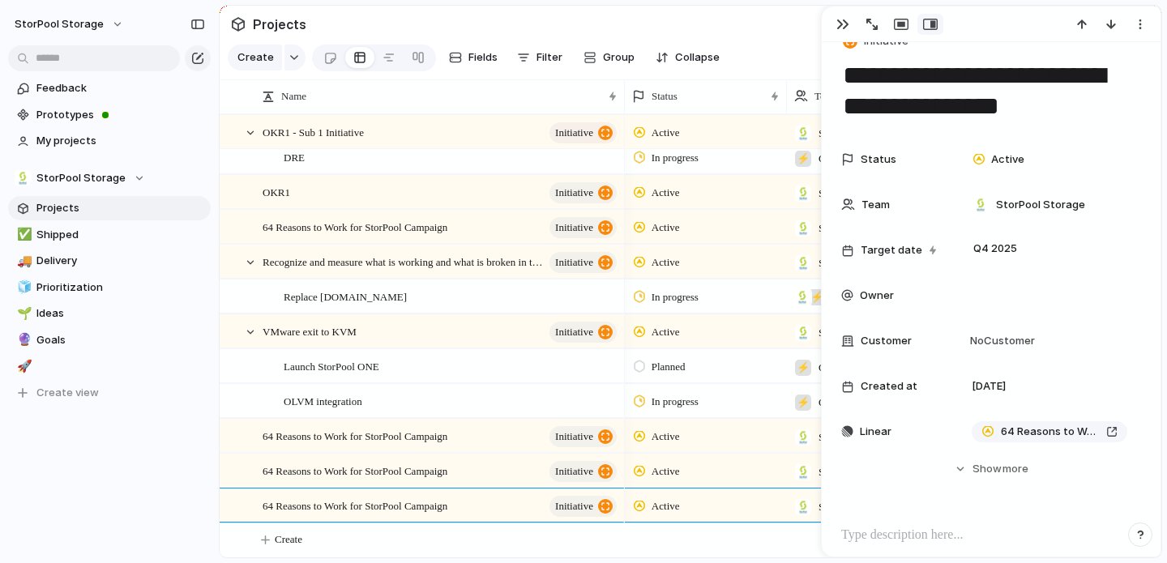
drag, startPoint x: 1138, startPoint y: 343, endPoint x: 1161, endPoint y: 437, distance: 96.9
click at [1161, 437] on main "Projects Create Fields Filter Group Zoom Collapse Linear Press ENTER to sort Na…" at bounding box center [690, 281] width 943 height 553
click at [1137, 20] on div "button" at bounding box center [1140, 24] width 13 height 13
click at [1073, 86] on span "Delete" at bounding box center [1070, 85] width 34 height 16
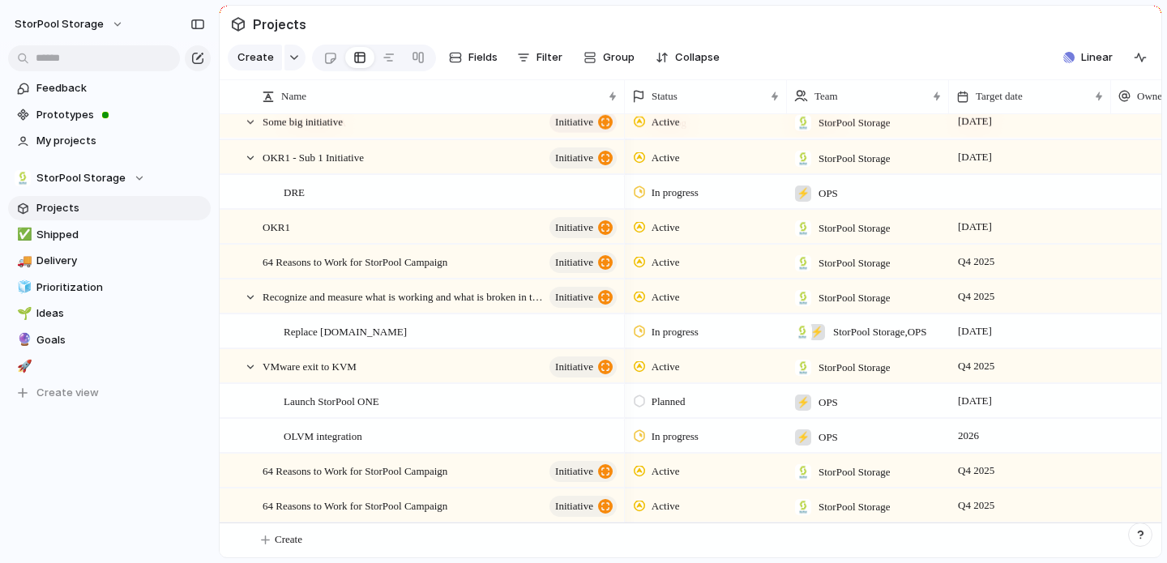
scroll to position [150, 0]
click at [414, 506] on span "64 Reasons to Work for StorPool Campaign" at bounding box center [355, 505] width 185 height 19
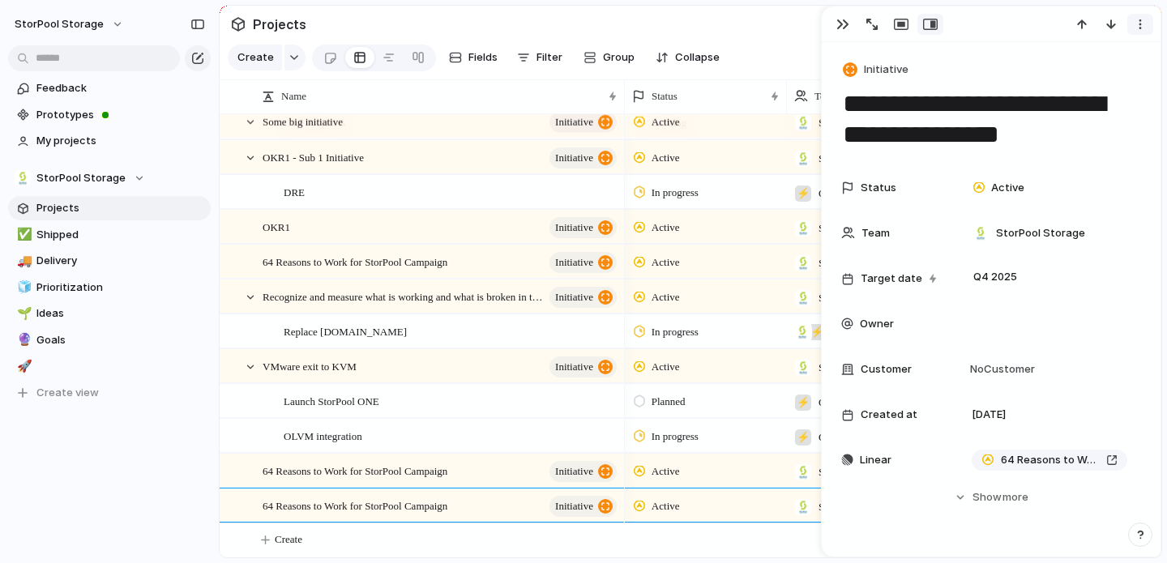
click at [1143, 20] on div "button" at bounding box center [1140, 24] width 13 height 13
click at [1107, 82] on li "Delete" at bounding box center [1090, 84] width 122 height 26
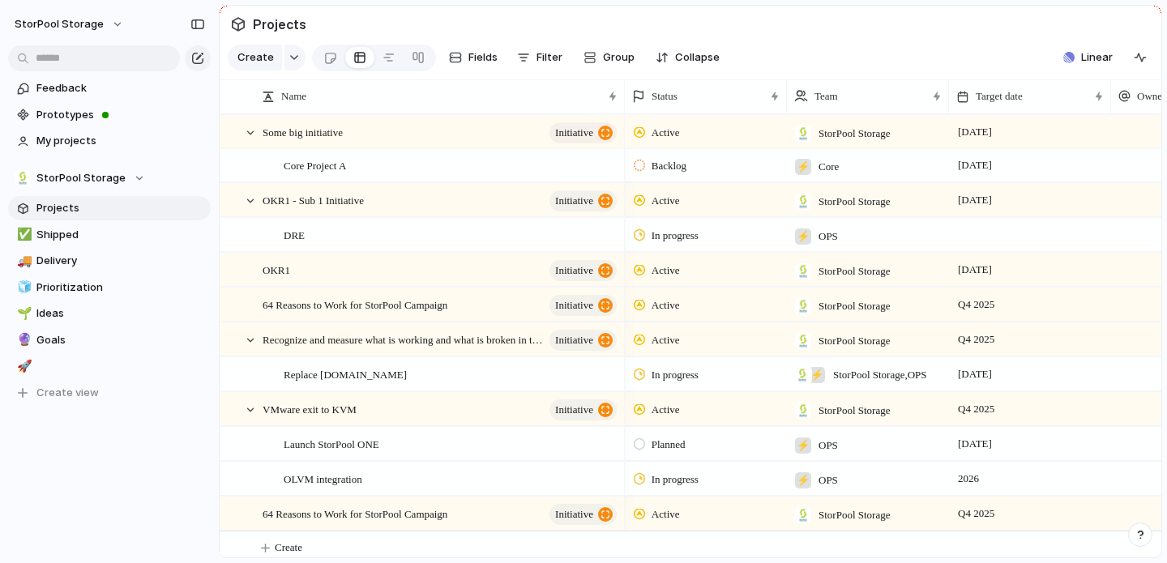
scroll to position [115, 0]
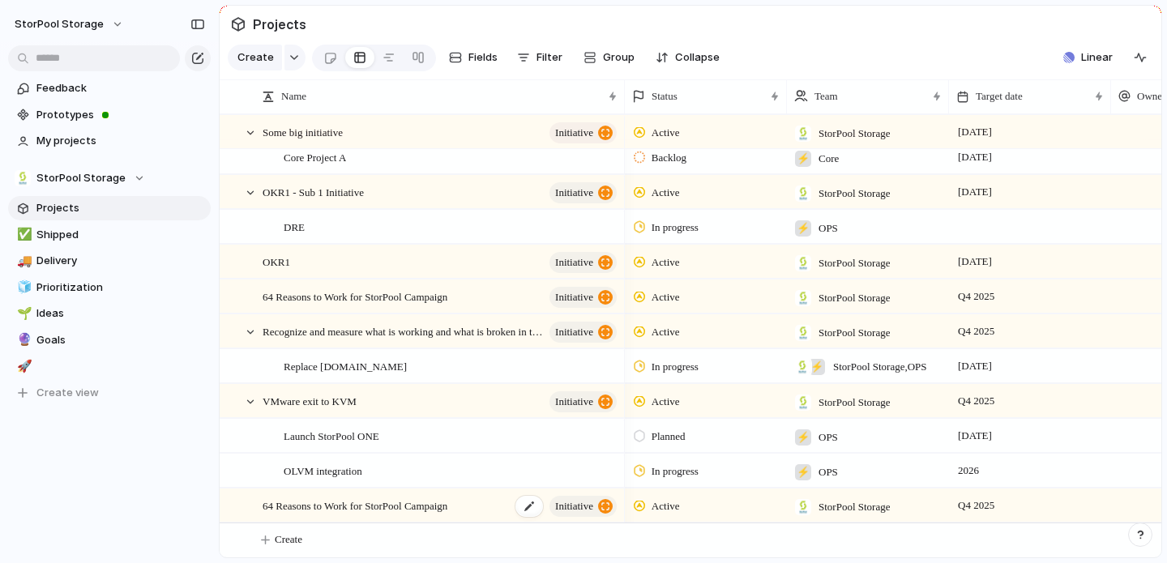
click at [431, 506] on span "64 Reasons to Work for StorPool Campaign" at bounding box center [355, 505] width 185 height 19
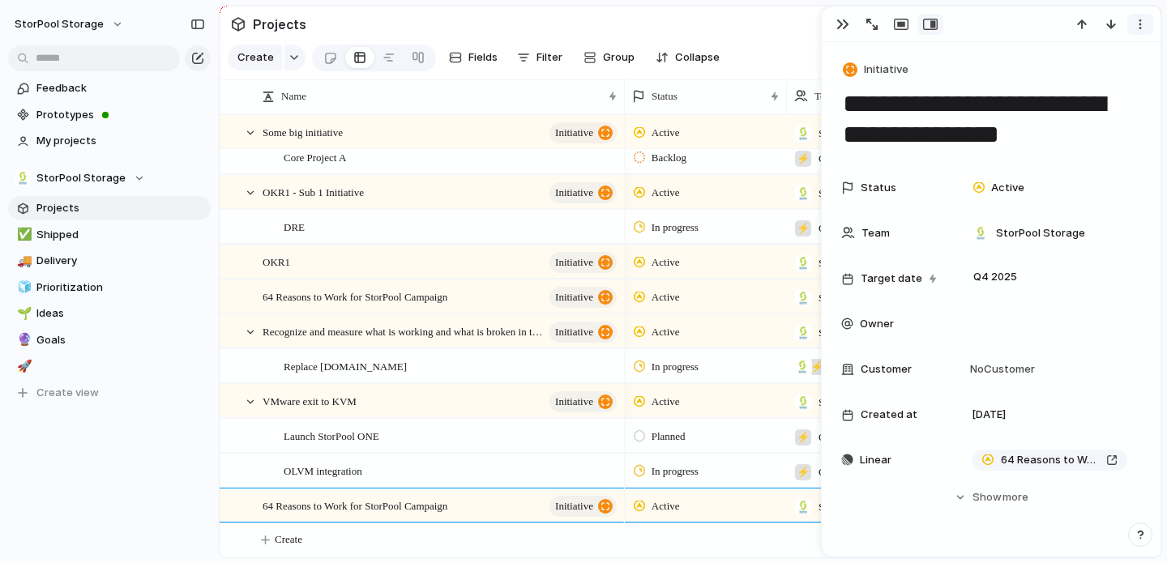
click at [1137, 21] on div "button" at bounding box center [1140, 24] width 13 height 13
click at [1077, 60] on span "Mark as duplicate" at bounding box center [1098, 59] width 91 height 16
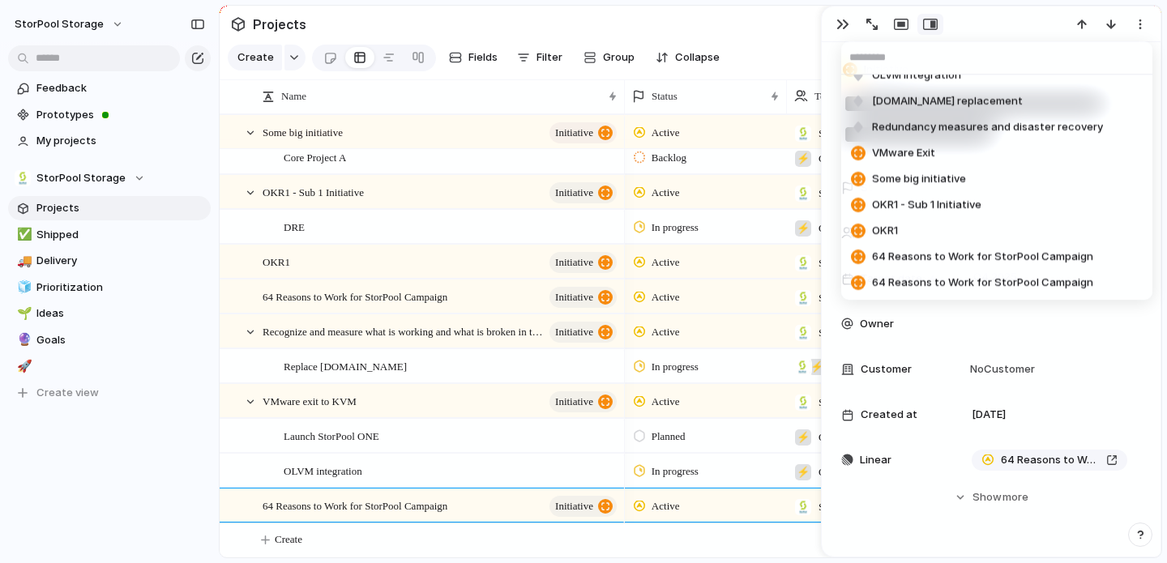
scroll to position [259, 0]
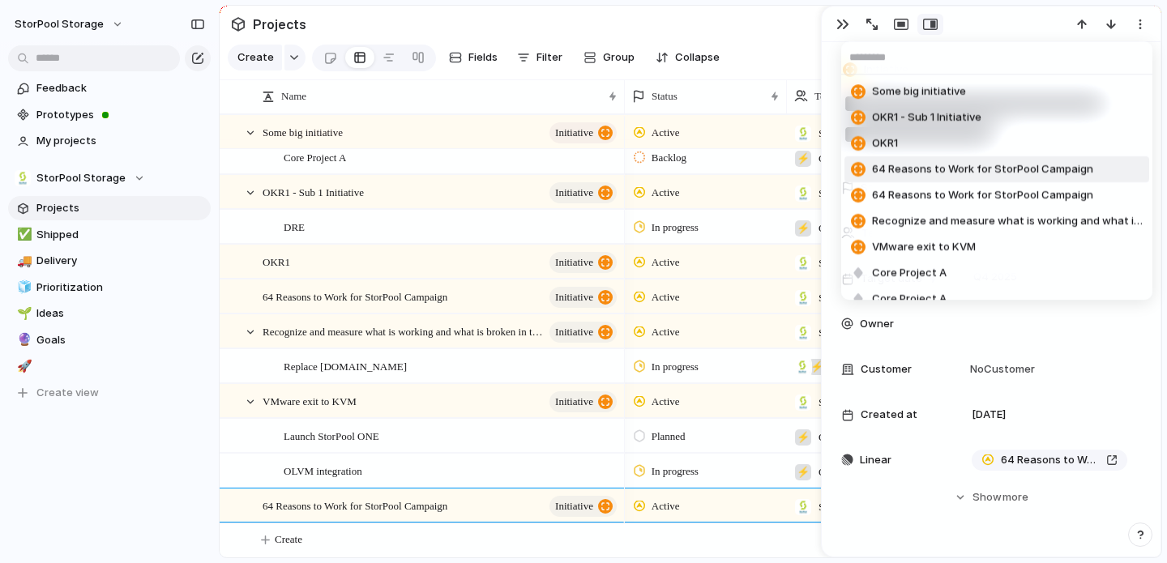
click at [1100, 170] on li "64 Reasons to Work for StorPool Campaign" at bounding box center [996, 169] width 305 height 26
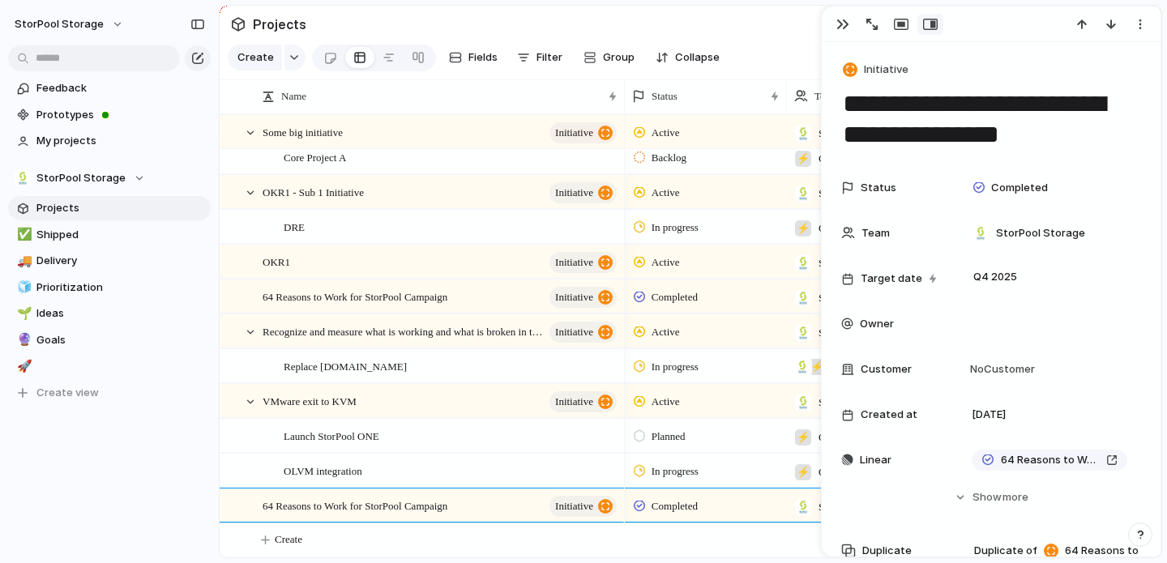
click at [733, 27] on section "Projects" at bounding box center [691, 24] width 942 height 36
click at [445, 502] on span "64 Reasons to Work for StorPool Campaign" at bounding box center [355, 505] width 185 height 19
click at [525, 509] on div at bounding box center [529, 506] width 28 height 21
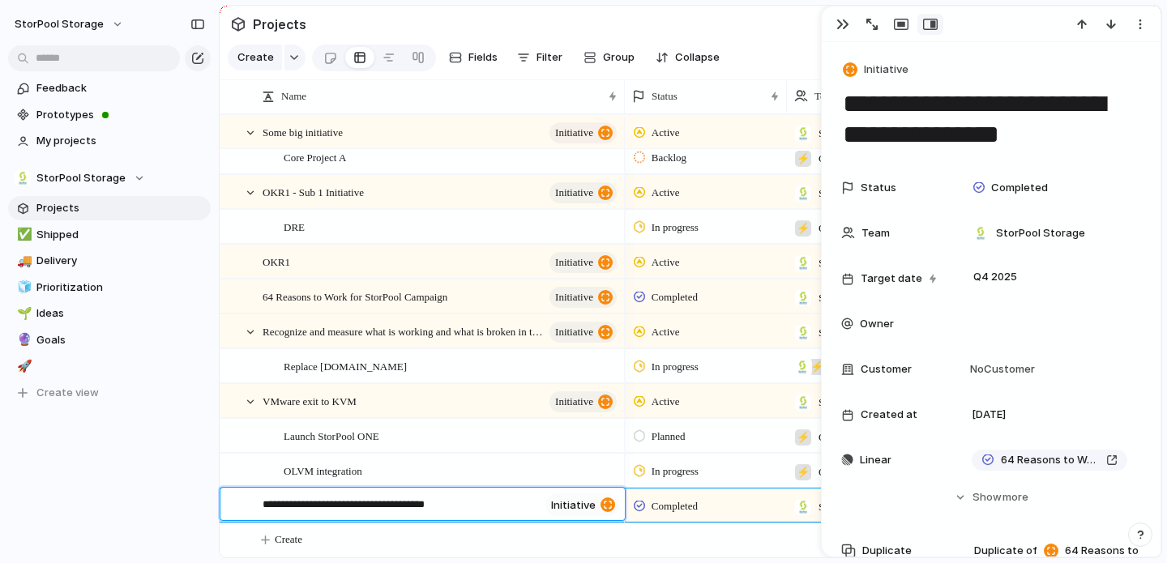
click at [608, 510] on div at bounding box center [607, 505] width 15 height 15
click at [558, 536] on body "StorPool Storage Feedback Prototypes My projects StorPool Storage Projects ✅ Sh…" at bounding box center [583, 281] width 1167 height 563
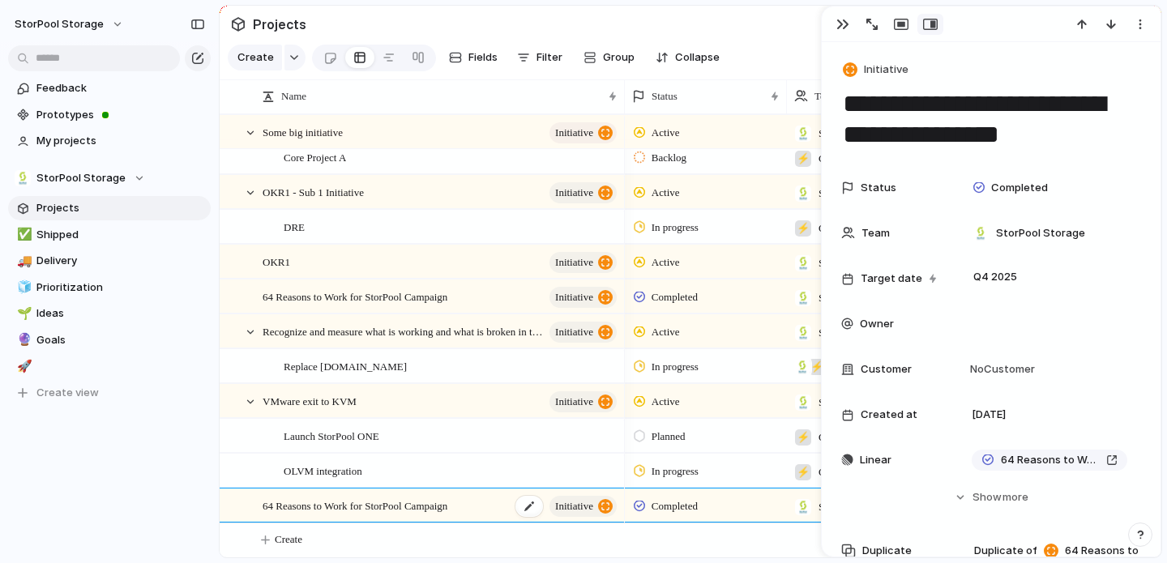
click at [447, 497] on span "64 Reasons to Work for StorPool Campaign" at bounding box center [355, 505] width 185 height 19
click at [447, 507] on span "64 Reasons to Work for StorPool Campaign" at bounding box center [355, 505] width 185 height 19
click at [1139, 30] on div "button" at bounding box center [1140, 24] width 13 height 13
click at [1091, 91] on li "Delete" at bounding box center [1090, 84] width 122 height 26
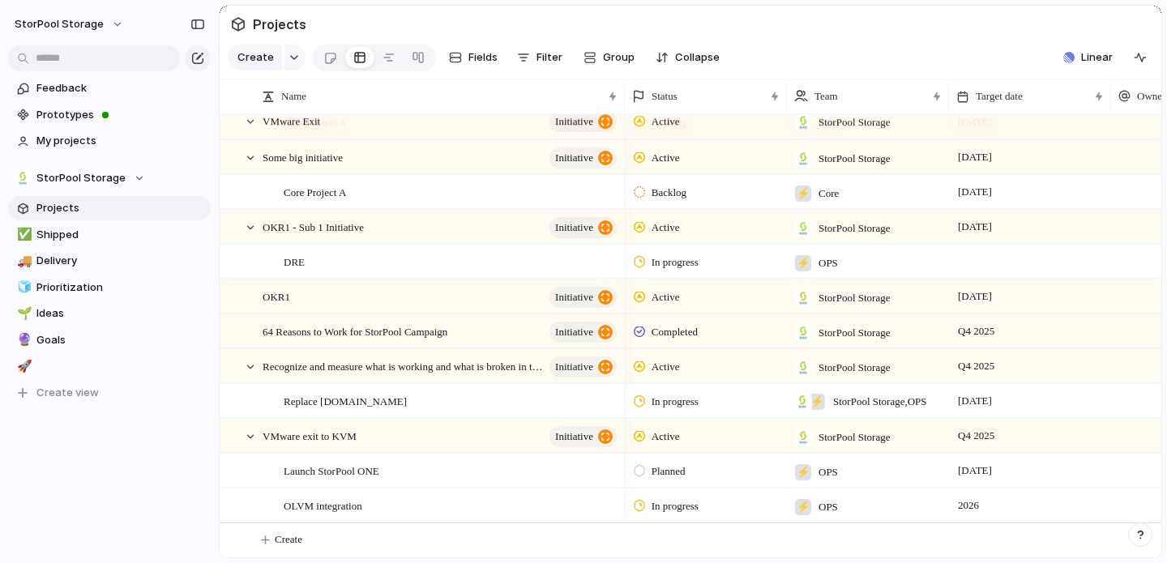
scroll to position [36, 0]
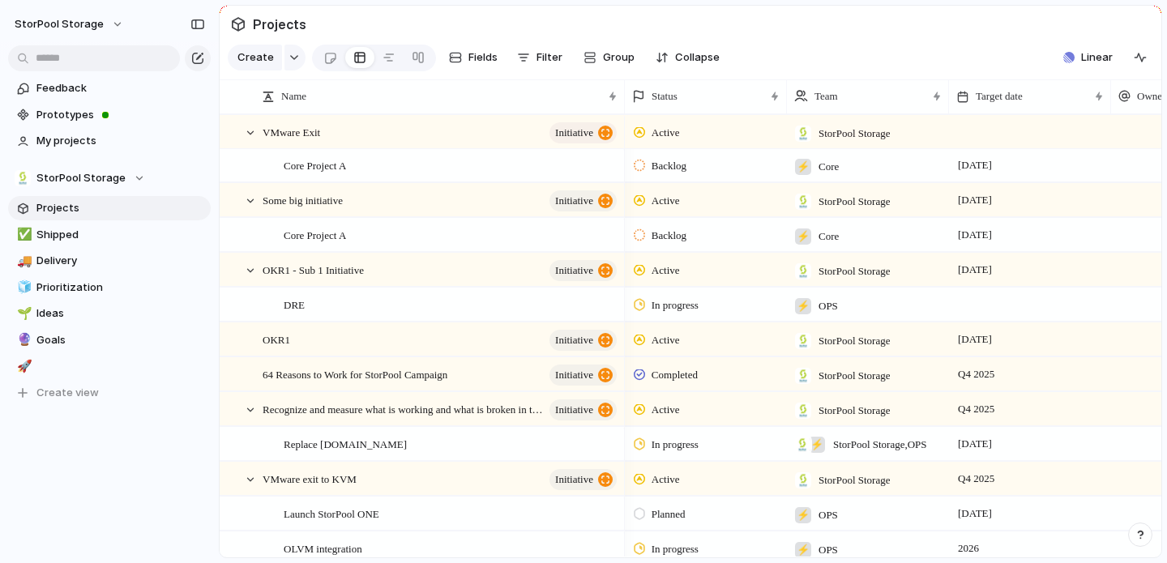
drag, startPoint x: 1153, startPoint y: 281, endPoint x: 1156, endPoint y: 189, distance: 92.4
click at [1157, 192] on div "Projects Create Fields Filter Group Zoom Collapse Linear Press ENTER to sort Na…" at bounding box center [693, 281] width 948 height 563
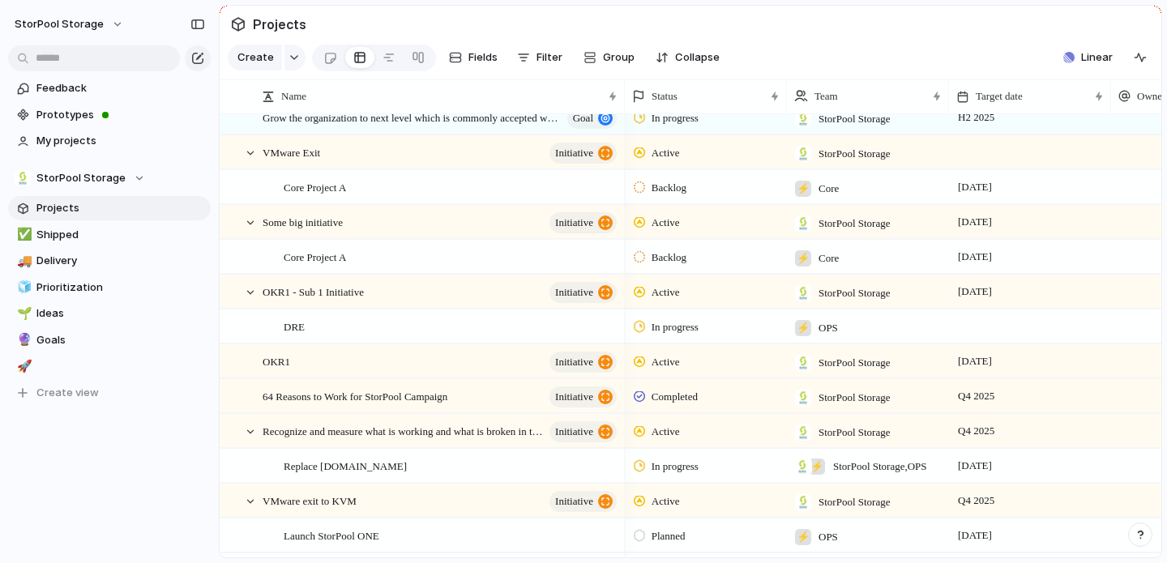
scroll to position [15, 0]
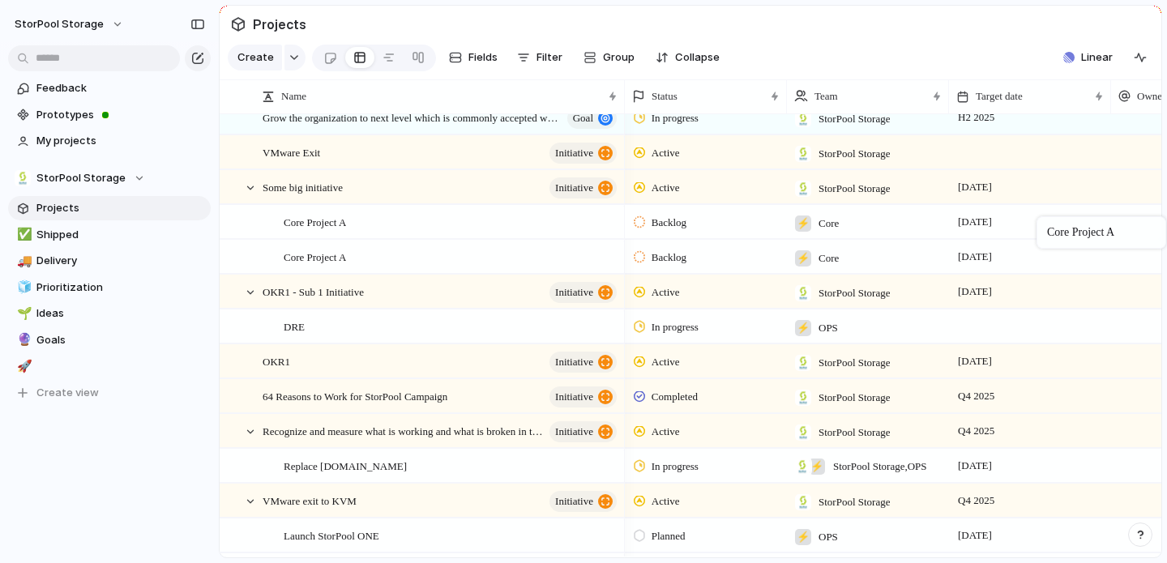
drag, startPoint x: 1156, startPoint y: 189, endPoint x: 1158, endPoint y: 220, distance: 30.8
click at [1158, 220] on body "StorPool Storage Feedback Prototypes My projects StorPool Storage Projects ✅ Sh…" at bounding box center [583, 281] width 1167 height 563
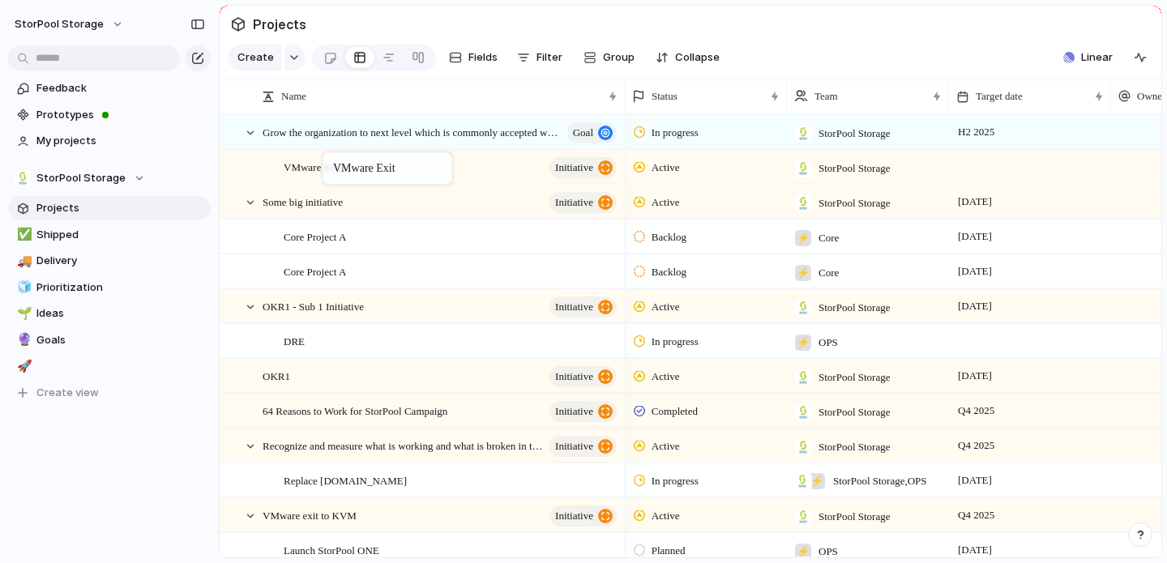
drag, startPoint x: 281, startPoint y: 152, endPoint x: 331, endPoint y: 156, distance: 49.5
click at [331, 156] on body "StorPool Storage Feedback Prototypes My projects StorPool Storage Projects ✅ Sh…" at bounding box center [583, 281] width 1167 height 563
drag, startPoint x: 303, startPoint y: 410, endPoint x: 322, endPoint y: 374, distance: 40.6
click at [322, 374] on body "StorPool Storage Feedback Prototypes My projects StorPool Storage Projects ✅ Sh…" at bounding box center [583, 281] width 1167 height 563
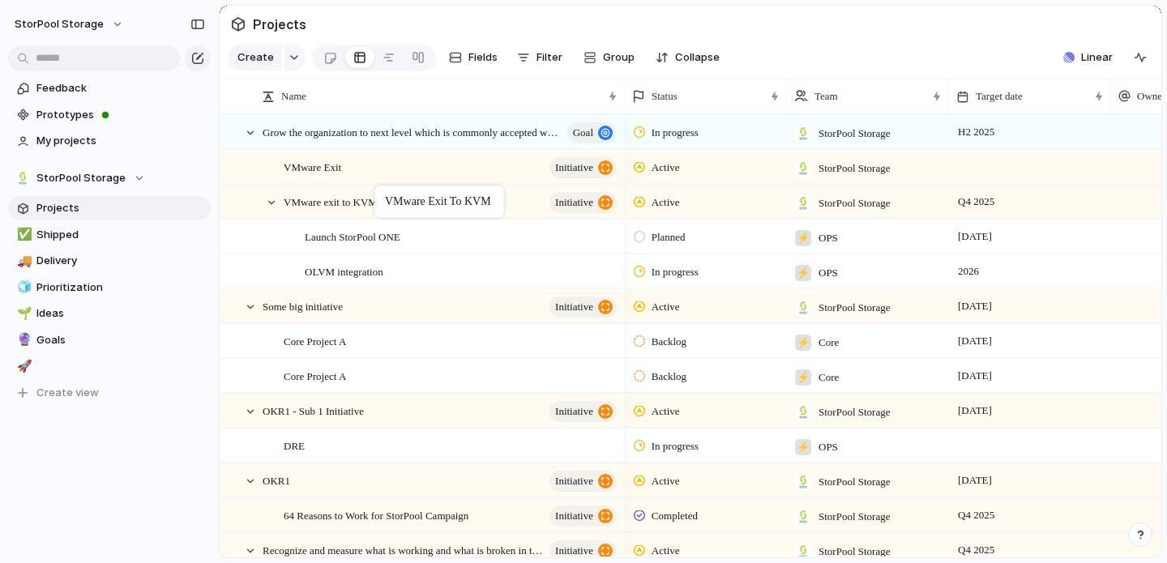
drag, startPoint x: 311, startPoint y: 517, endPoint x: 382, endPoint y: 189, distance: 335.8
click at [382, 189] on body "StorPool Storage Feedback Prototypes My projects StorPool Storage Projects ✅ Sh…" at bounding box center [583, 281] width 1167 height 563
click at [527, 167] on div at bounding box center [529, 167] width 28 height 21
click at [512, 208] on body "StorPool Storage Feedback Prototypes My projects StorPool Storage Projects ✅ Sh…" at bounding box center [583, 281] width 1167 height 563
click at [520, 167] on body "StorPool Storage Feedback Prototypes My projects StorPool Storage Projects ✅ Sh…" at bounding box center [583, 281] width 1167 height 563
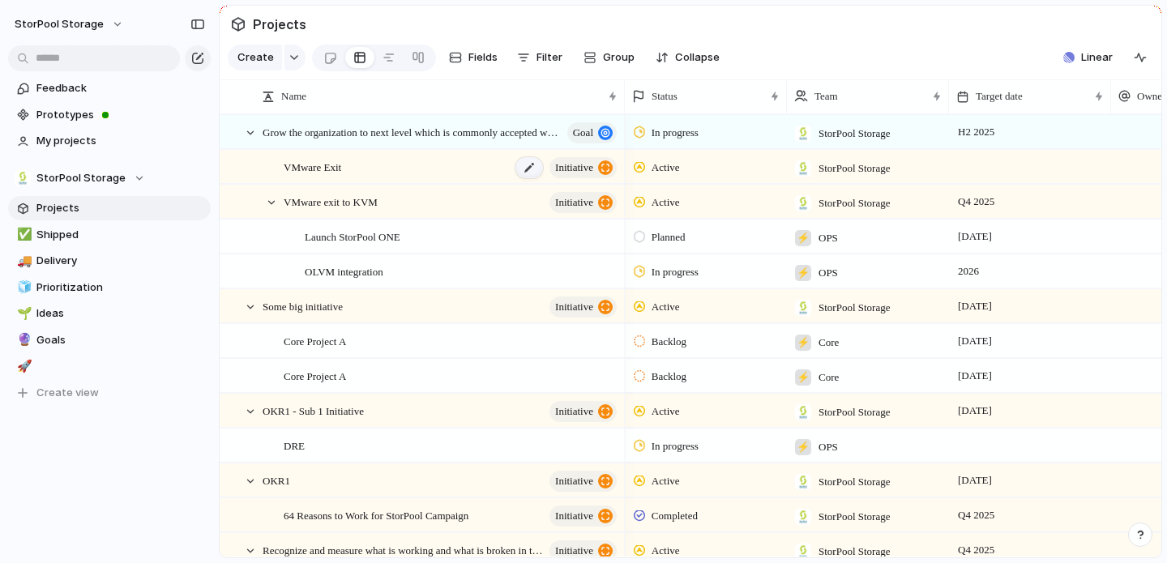
click at [520, 167] on div at bounding box center [529, 167] width 28 height 21
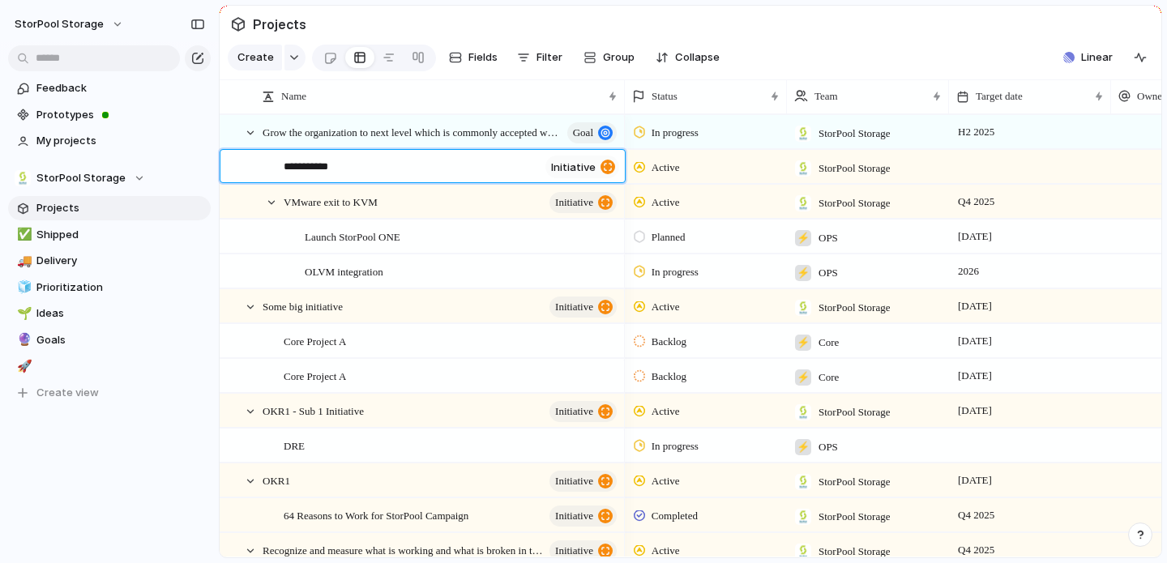
click at [498, 220] on body "StorPool Storage Feedback Prototypes My projects StorPool Storage Projects ✅ Sh…" at bounding box center [583, 281] width 1167 height 563
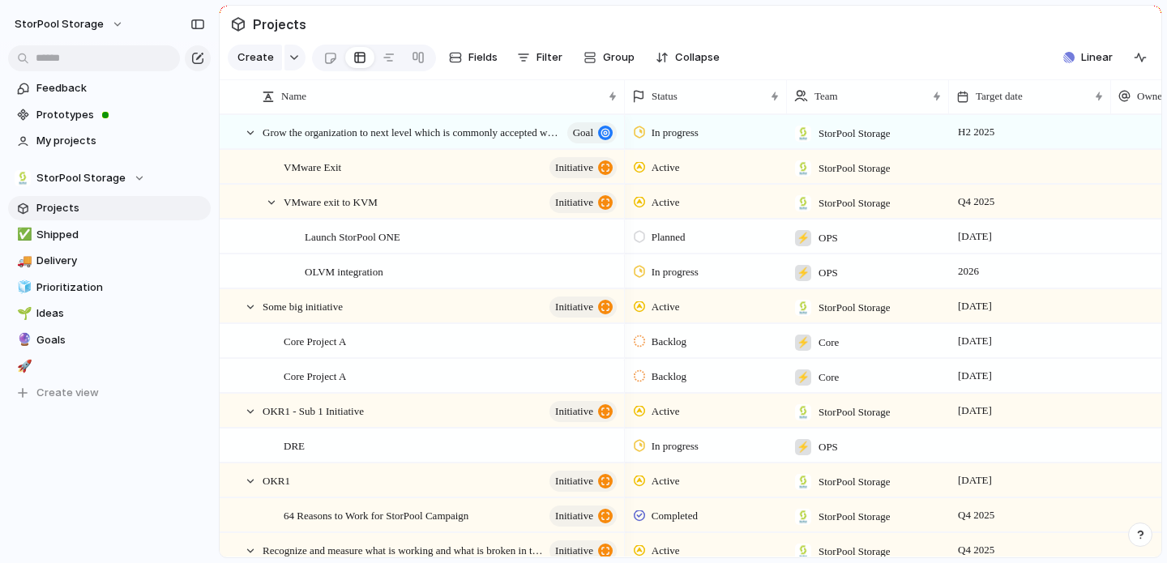
click at [1014, 167] on div at bounding box center [1030, 166] width 162 height 33
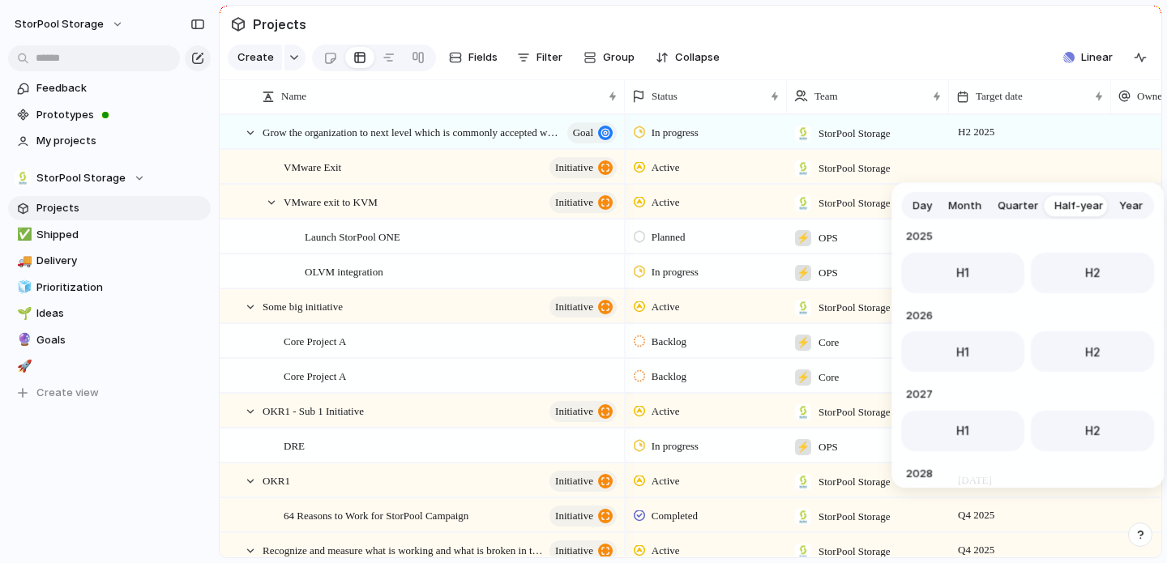
click at [396, 162] on div "Day Month Quarter Half-year Year [DATE] H1 H2 2024 H1 H2 2025 H1 H2 2026 H1 H2 …" at bounding box center [583, 281] width 1167 height 563
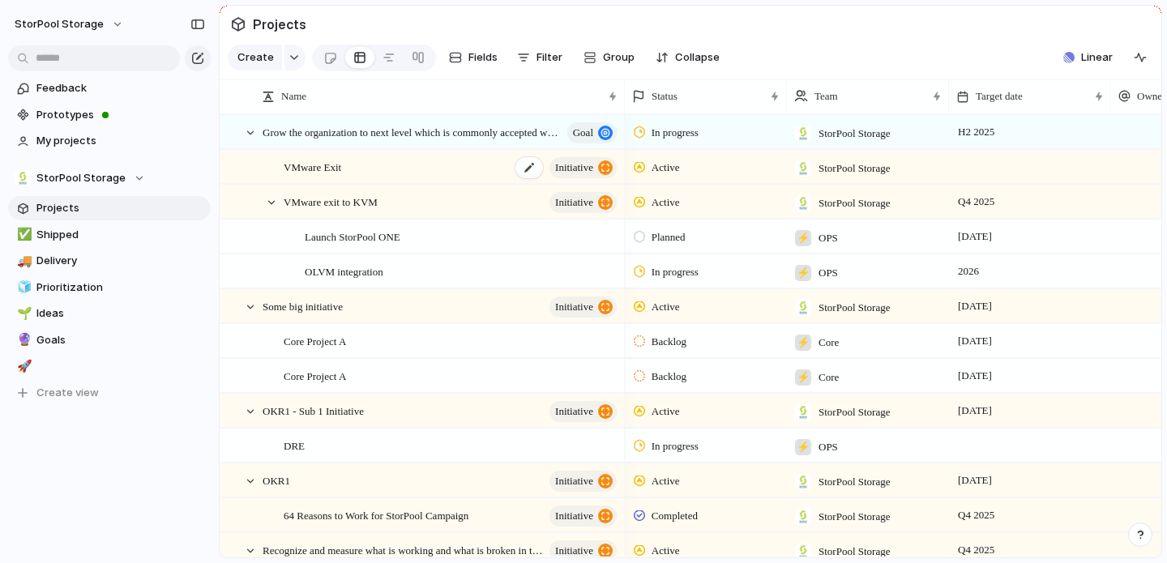
click at [333, 165] on span "VMware Exit" at bounding box center [313, 166] width 58 height 19
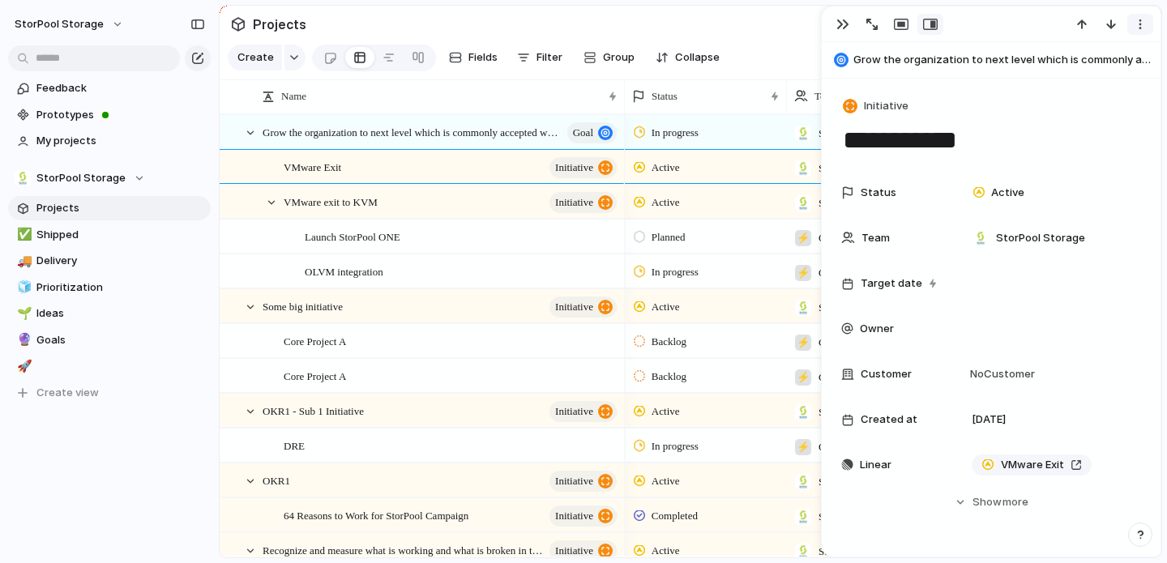
click at [1142, 23] on div "button" at bounding box center [1140, 24] width 13 height 13
click at [1109, 60] on span "Mark as duplicate" at bounding box center [1098, 59] width 91 height 16
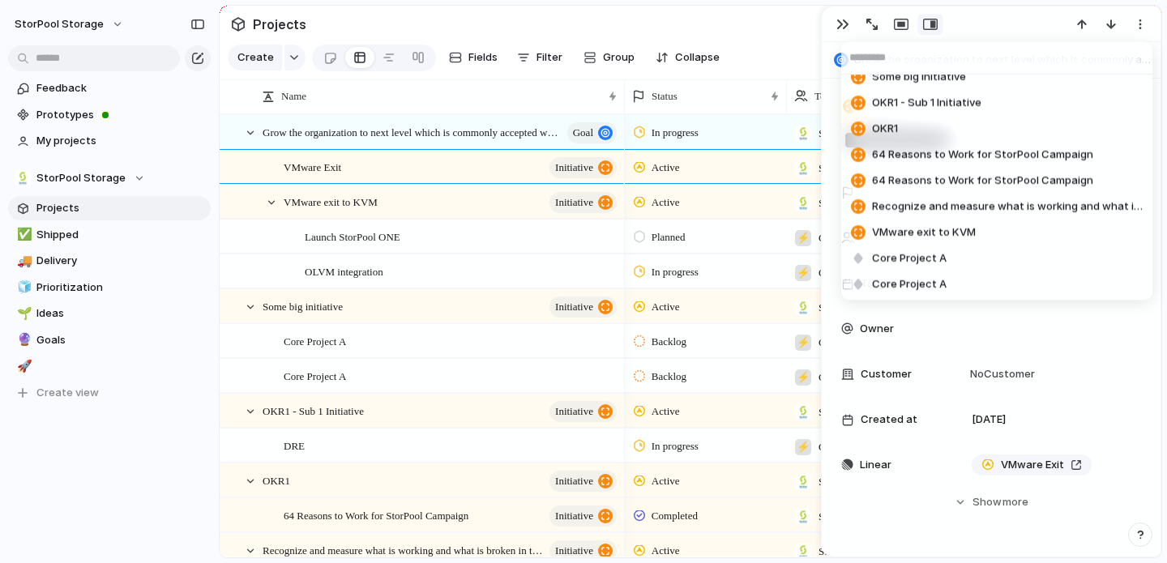
scroll to position [258, 0]
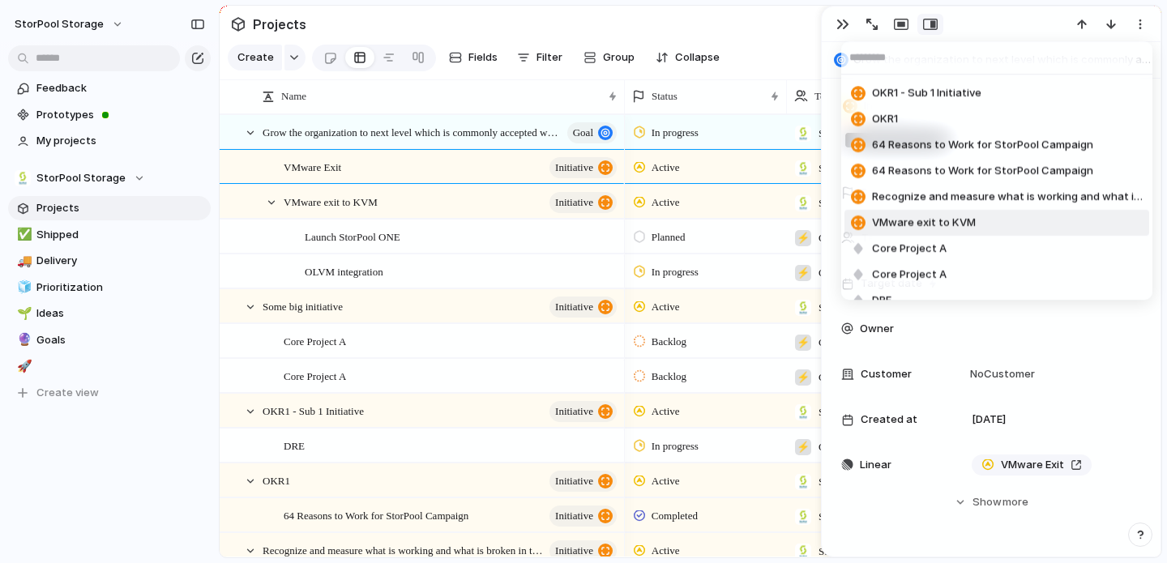
click at [976, 223] on li "VMware exit to KVM" at bounding box center [996, 223] width 305 height 26
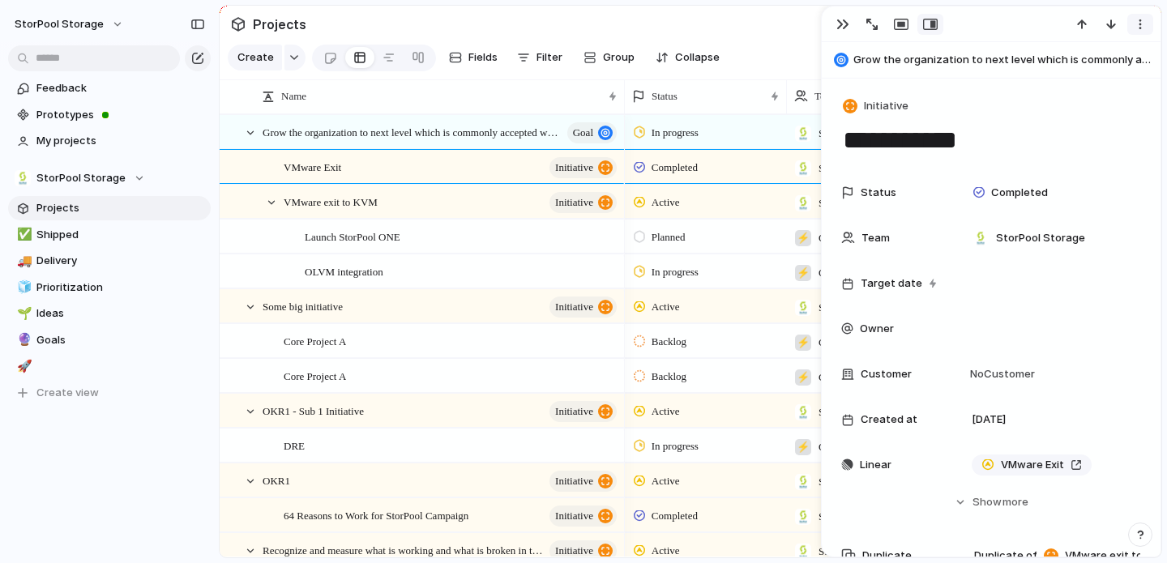
click at [1139, 24] on div "button" at bounding box center [1140, 24] width 13 height 13
click at [1139, 23] on div "Mark as duplicate Delete" at bounding box center [583, 281] width 1167 height 563
click at [1139, 23] on div "button" at bounding box center [1140, 24] width 13 height 13
click at [1026, 27] on div "Mark as duplicate Delete" at bounding box center [583, 281] width 1167 height 563
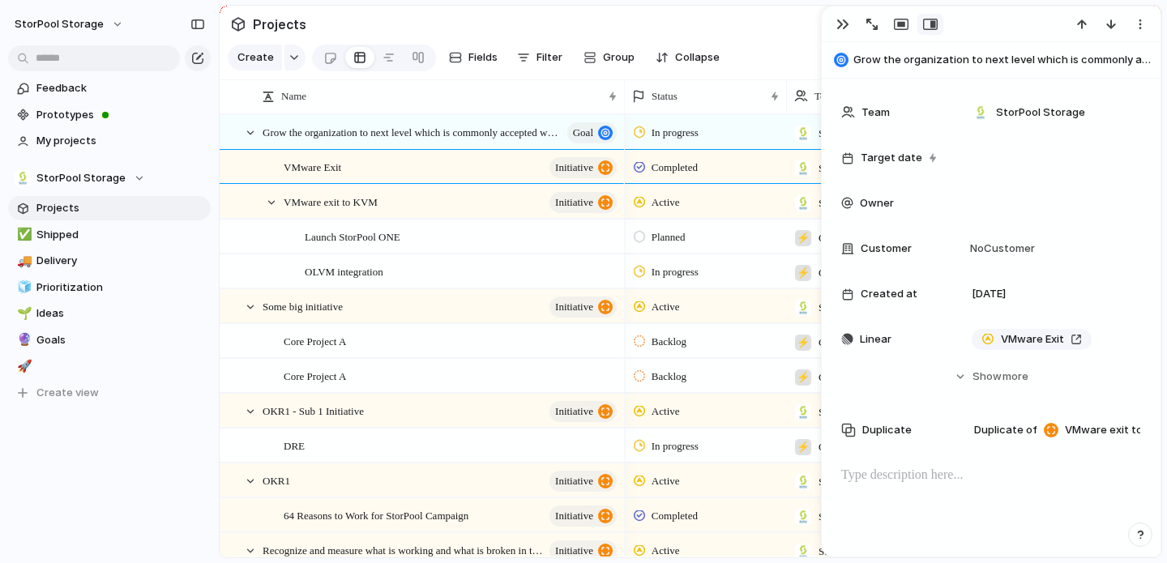
scroll to position [0, 0]
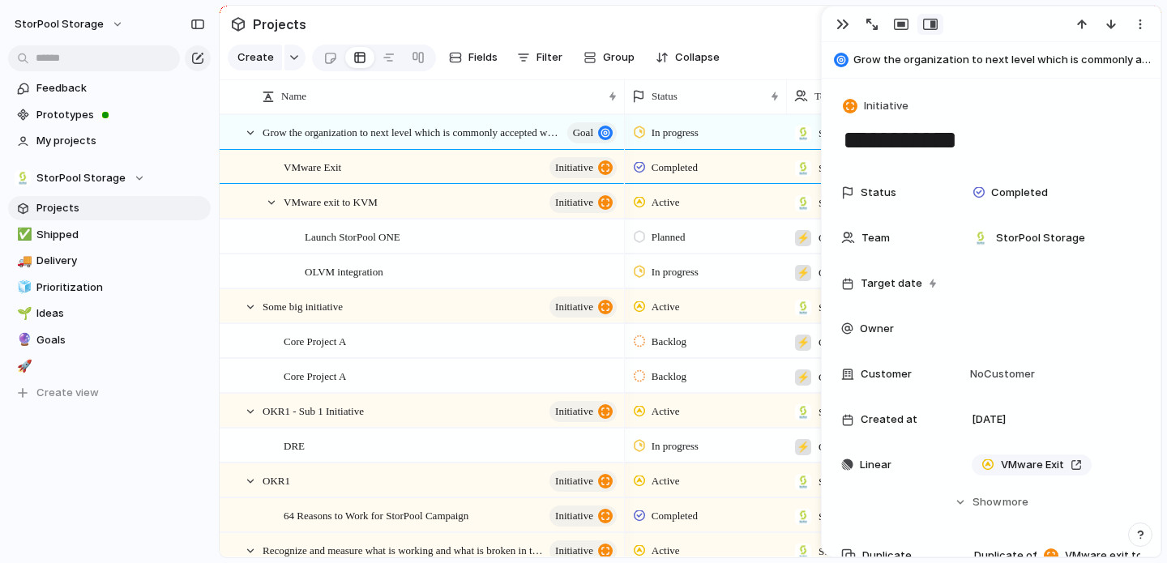
click at [925, 23] on div "button" at bounding box center [930, 24] width 15 height 13
click at [928, 25] on div "button" at bounding box center [930, 24] width 15 height 13
click at [899, 24] on div "button" at bounding box center [901, 24] width 15 height 13
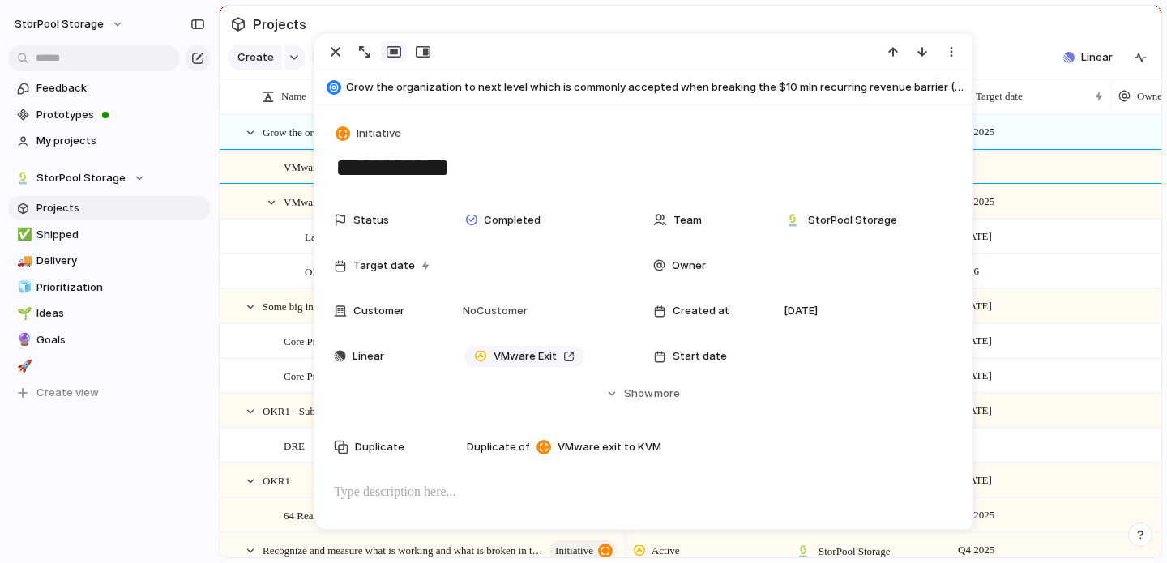
click at [984, 24] on section "Projects" at bounding box center [691, 24] width 942 height 36
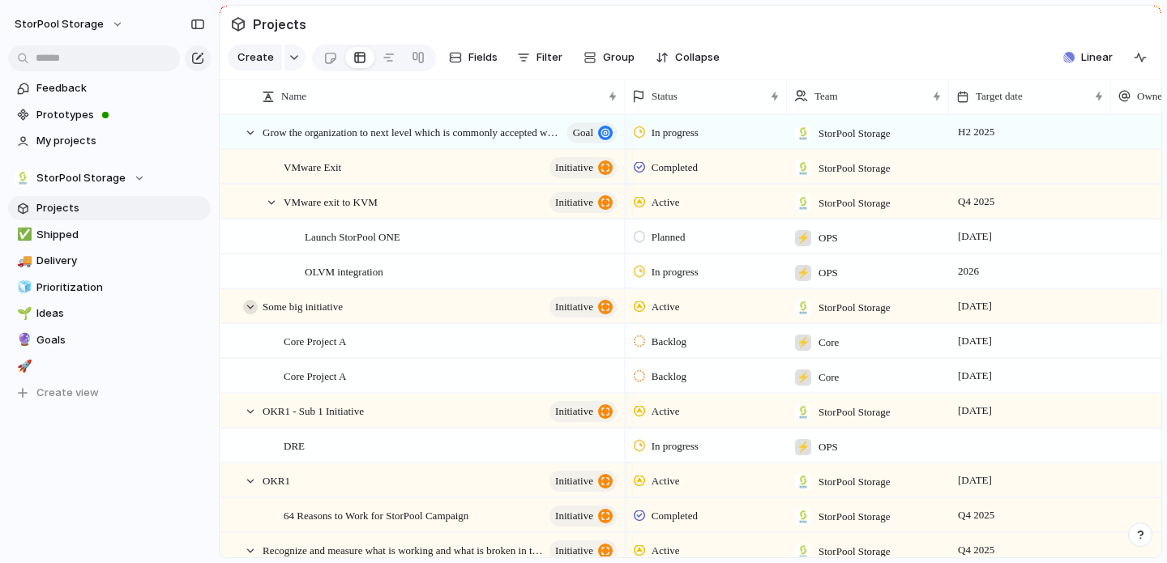
click at [254, 303] on div at bounding box center [250, 307] width 15 height 15
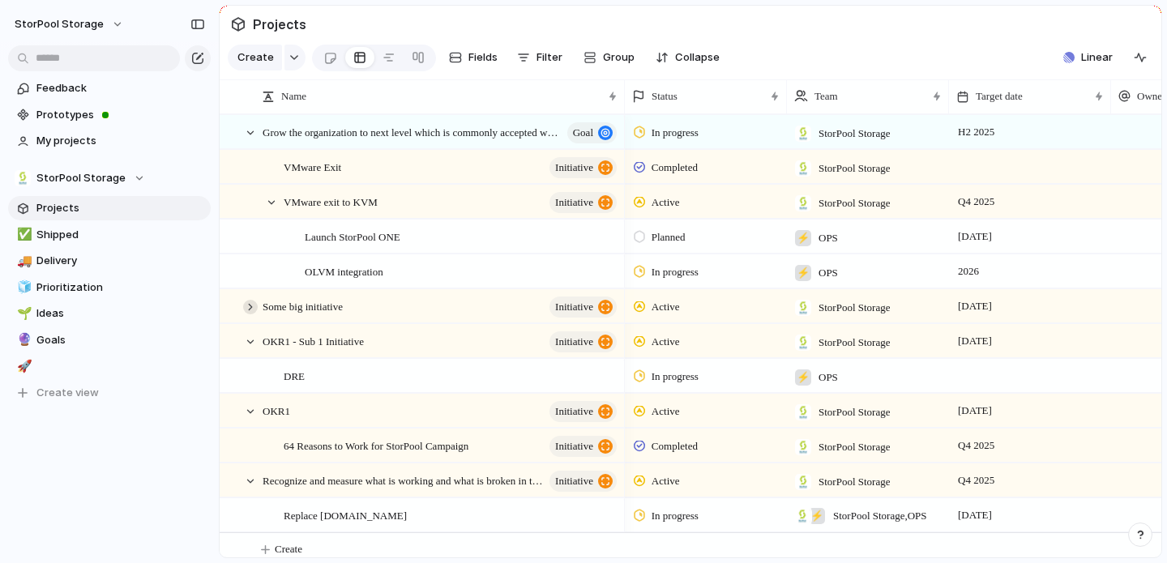
click at [254, 303] on div at bounding box center [250, 307] width 15 height 15
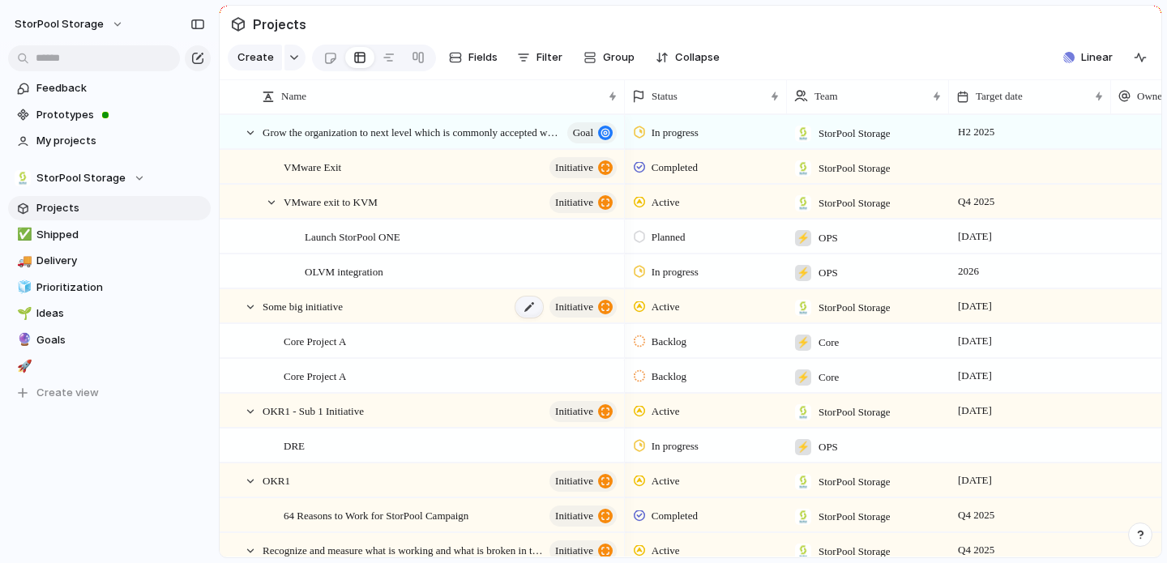
click at [526, 309] on div at bounding box center [529, 307] width 28 height 21
click at [508, 349] on body "StorPool Storage Feedback Prototypes My projects StorPool Storage Projects ✅ Sh…" at bounding box center [583, 281] width 1167 height 563
click at [233, 308] on div at bounding box center [233, 307] width 12 height 12
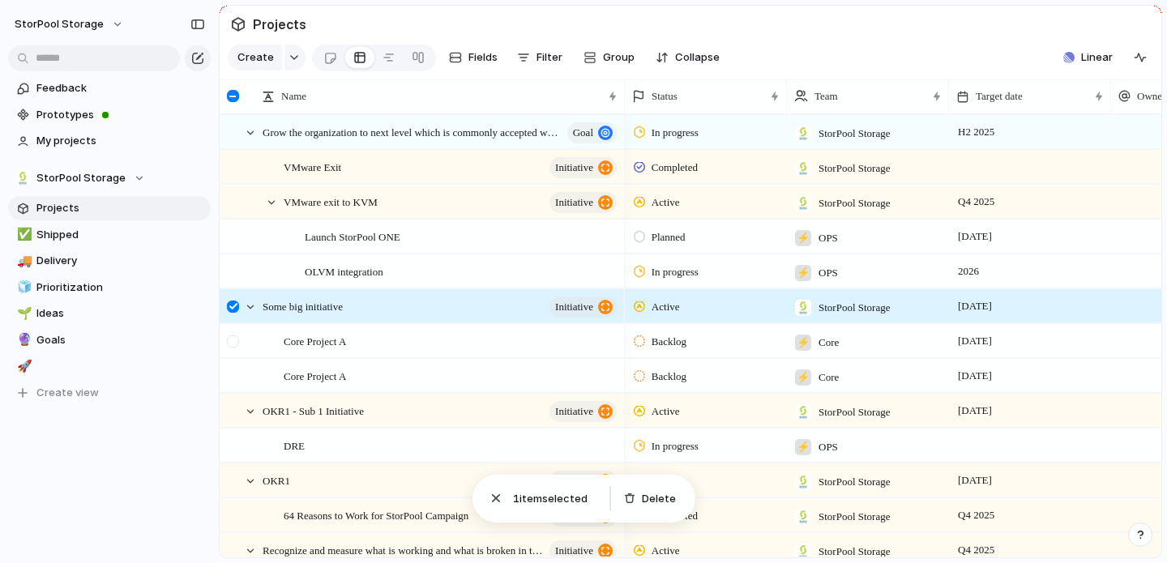
click at [241, 342] on div at bounding box center [234, 347] width 29 height 44
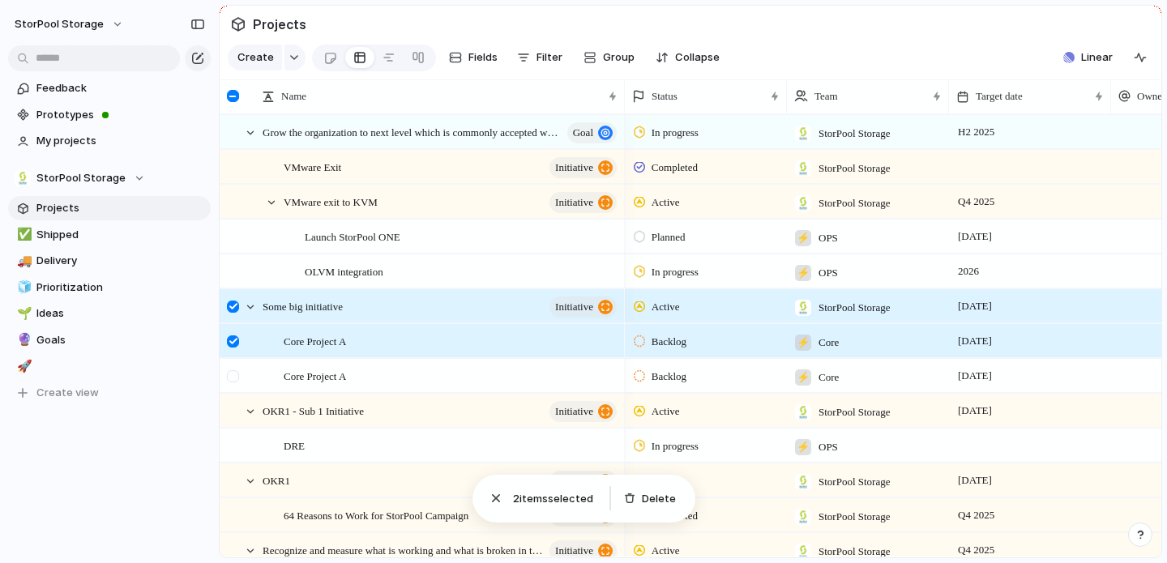
click at [238, 378] on div at bounding box center [233, 376] width 12 height 12
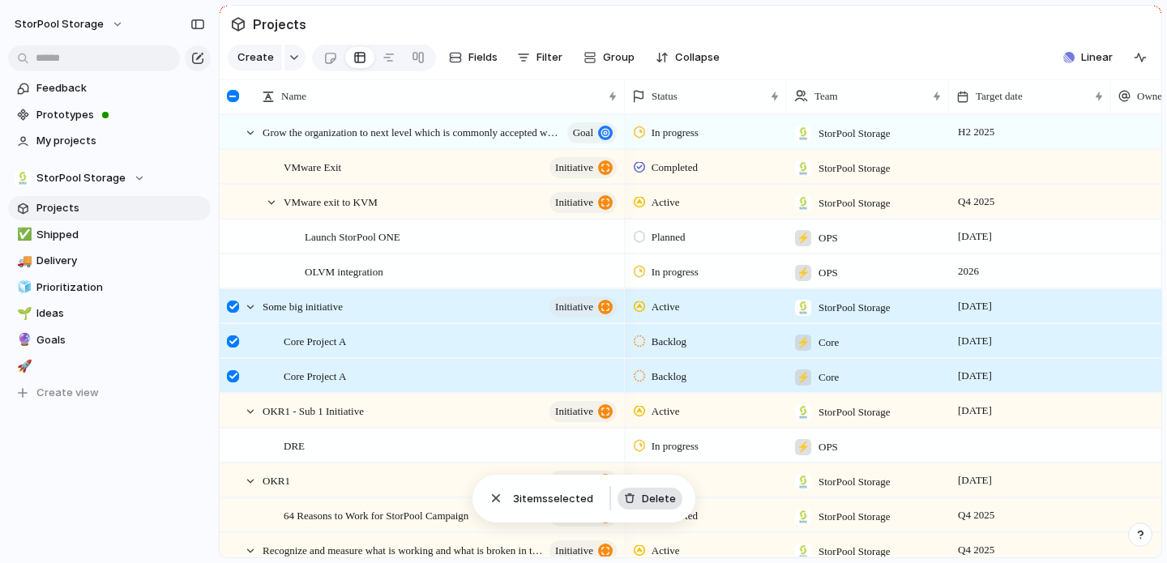
click at [640, 503] on button "Delete" at bounding box center [649, 499] width 65 height 23
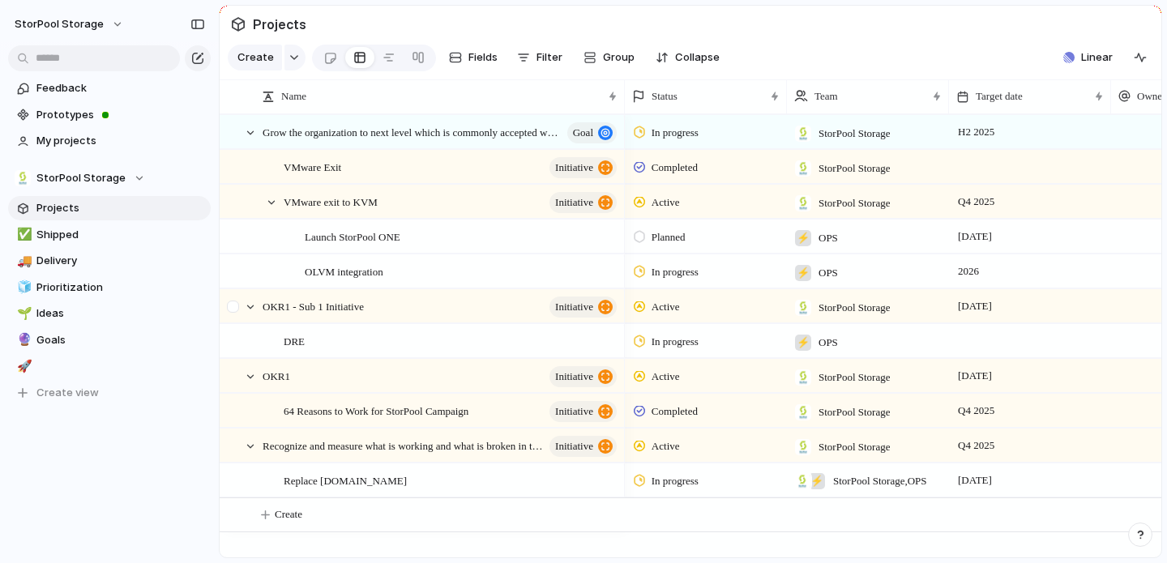
click at [235, 305] on div at bounding box center [233, 307] width 12 height 12
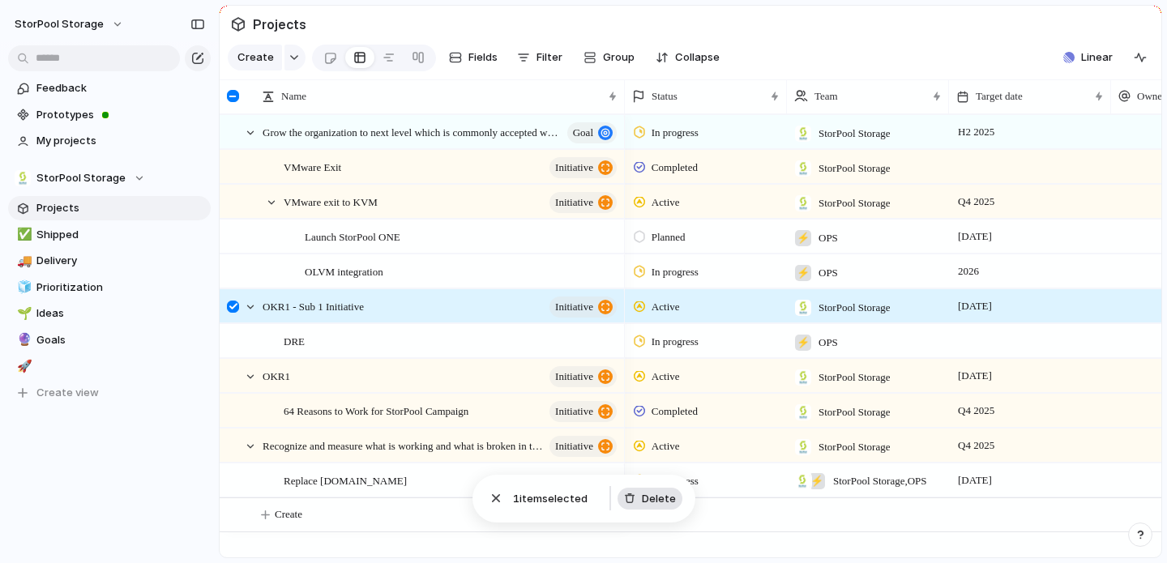
click at [665, 506] on button "Delete" at bounding box center [649, 499] width 65 height 23
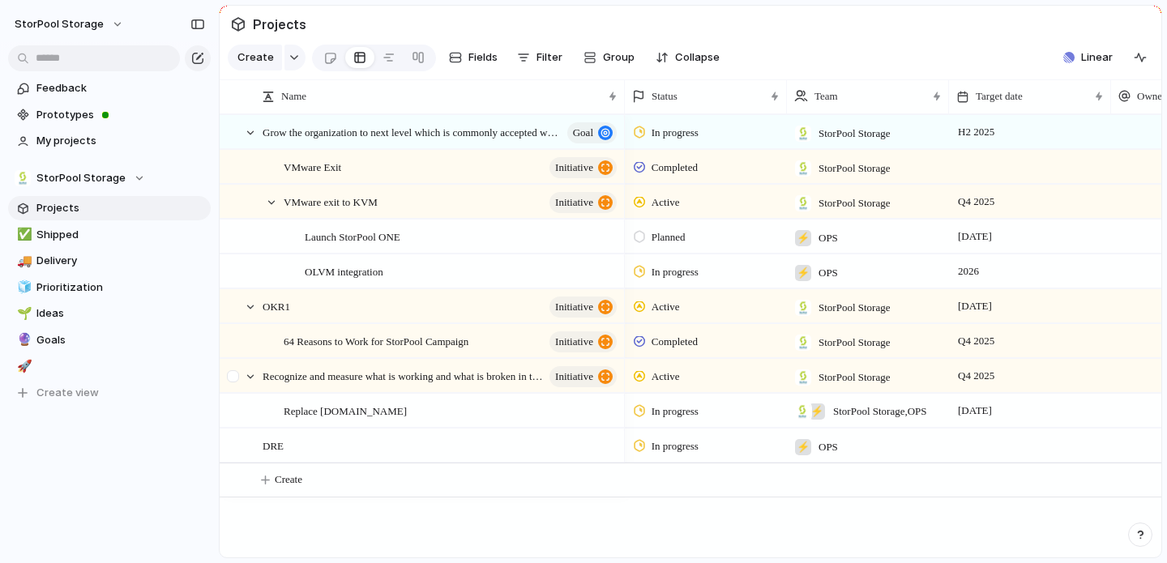
click at [233, 379] on div at bounding box center [233, 376] width 12 height 12
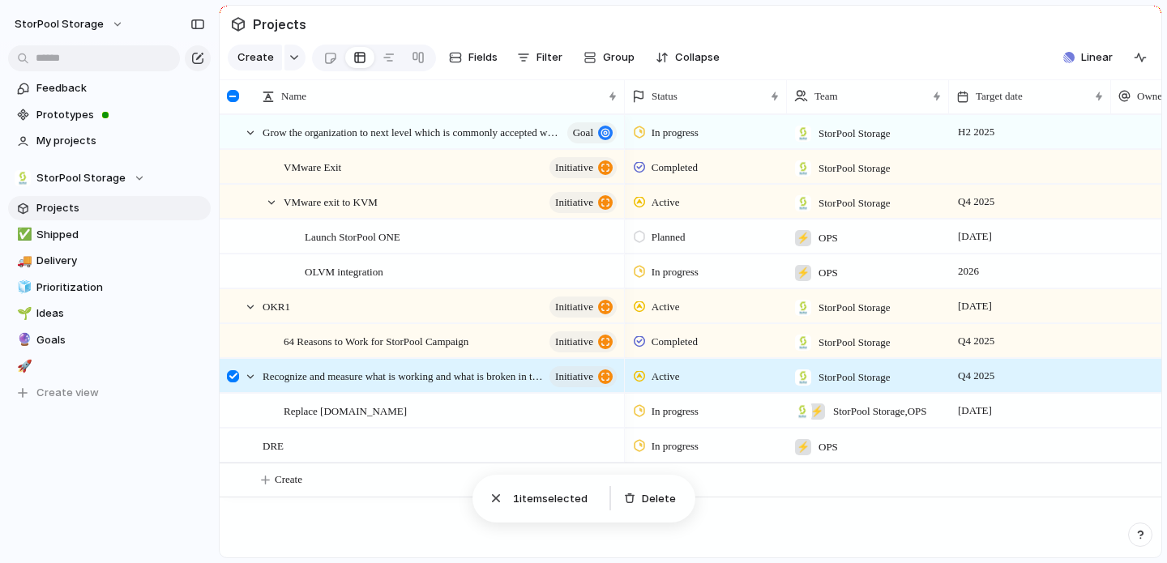
click at [233, 379] on div at bounding box center [233, 376] width 12 height 12
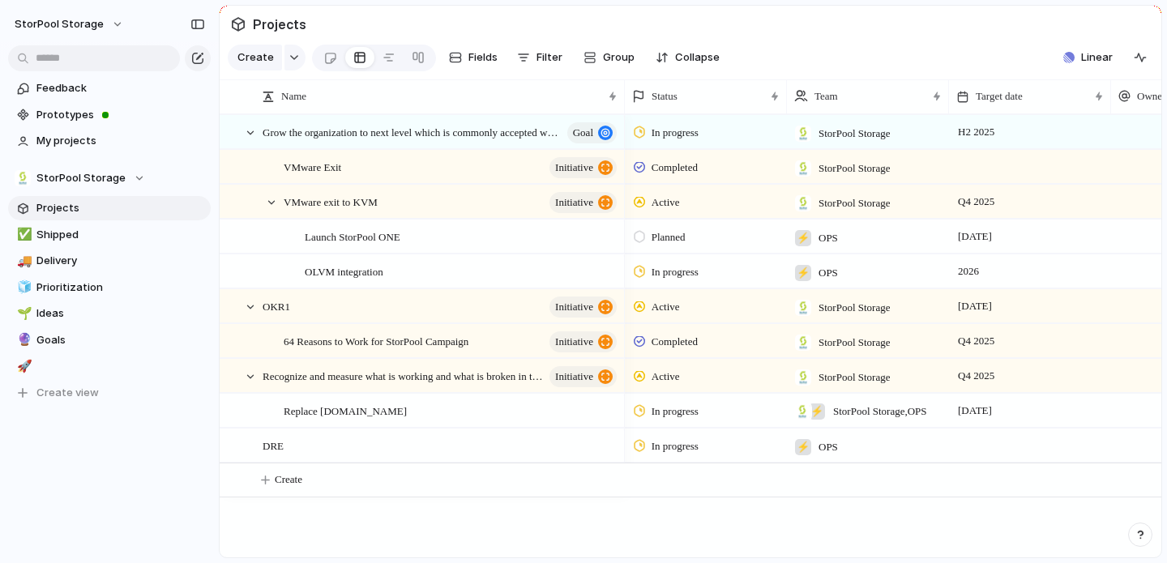
drag, startPoint x: 1163, startPoint y: 488, endPoint x: 1166, endPoint y: 374, distance: 114.3
click at [1166, 374] on div "Projects Create Fields Filter Group Zoom Collapse Linear Press ENTER to sort Na…" at bounding box center [693, 281] width 948 height 563
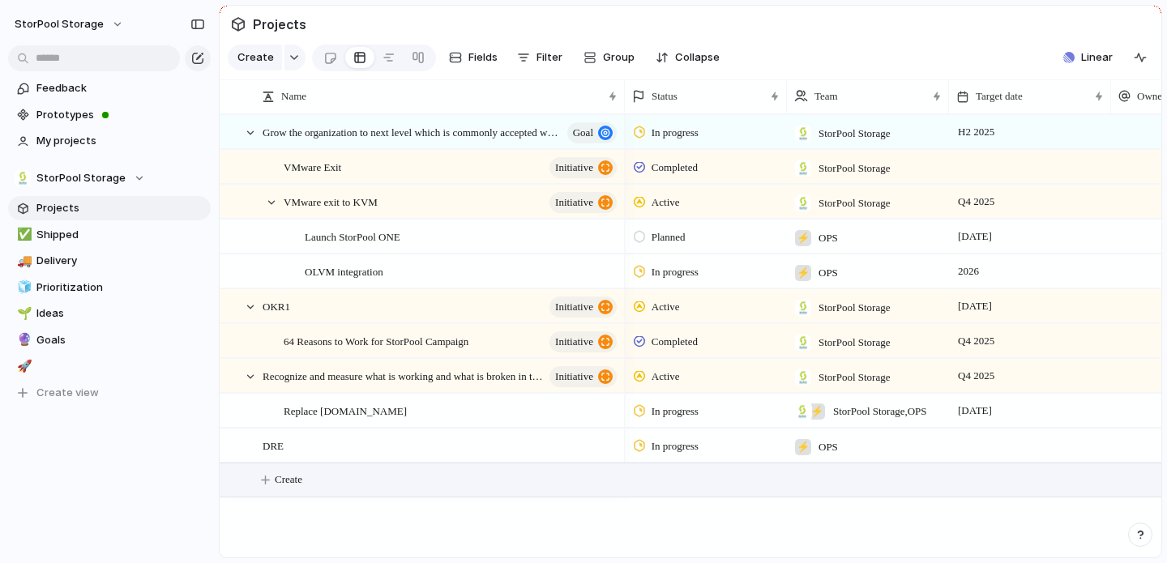
click at [557, 495] on button "Create" at bounding box center [711, 479] width 950 height 33
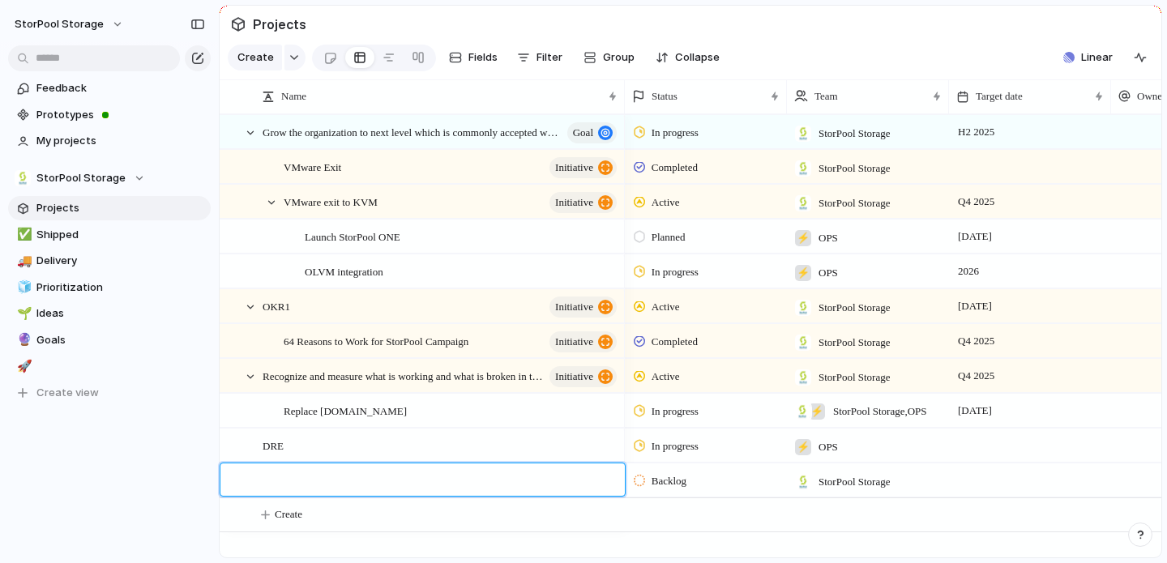
click at [545, 435] on body "StorPool Storage Feedback Prototypes My projects StorPool Storage Projects ✅ Sh…" at bounding box center [583, 281] width 1167 height 563
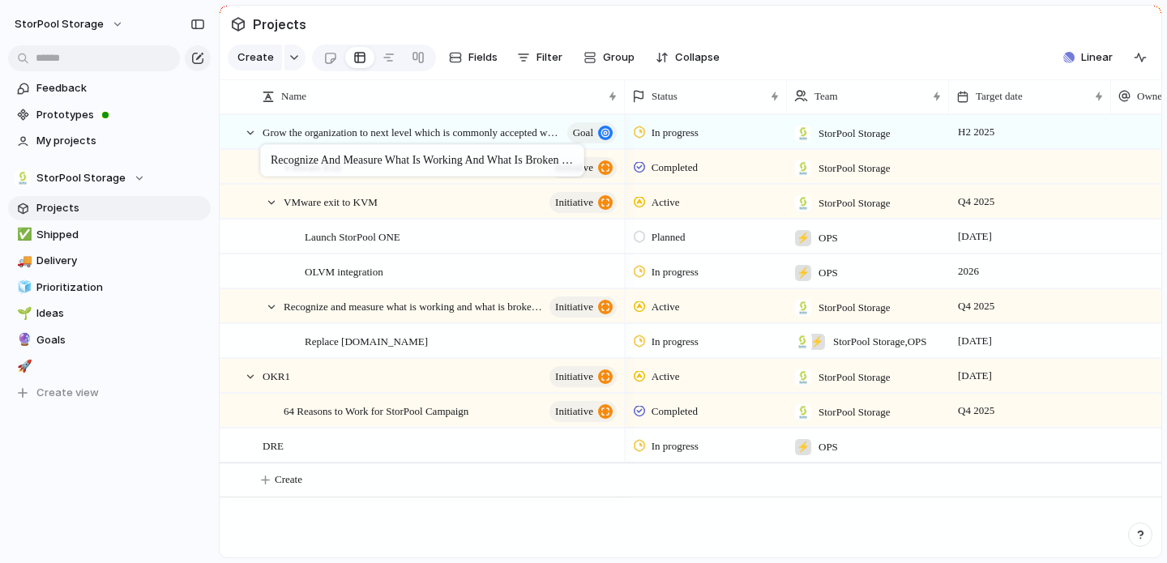
drag, startPoint x: 235, startPoint y: 374, endPoint x: 269, endPoint y: 147, distance: 229.4
click at [269, 147] on body "StorPool Storage Feedback Prototypes My projects StorPool Storage Projects ✅ Sh…" at bounding box center [583, 281] width 1167 height 563
drag, startPoint x: 234, startPoint y: 306, endPoint x: 267, endPoint y: 149, distance: 160.5
click at [267, 149] on body "StorPool Storage Feedback Prototypes My projects StorPool Storage Projects ✅ Sh…" at bounding box center [583, 281] width 1167 height 563
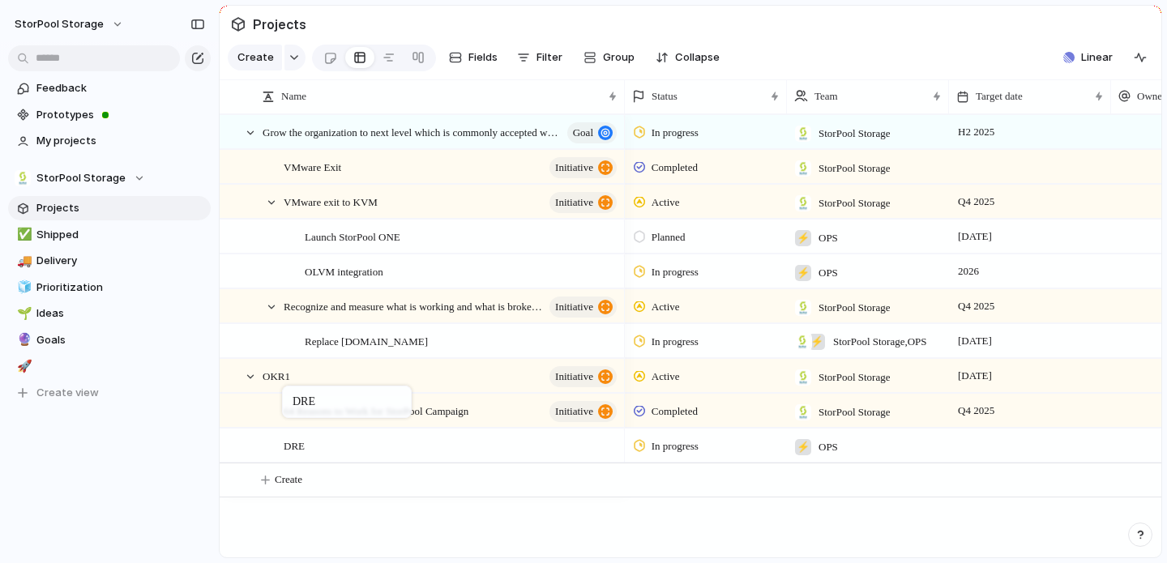
drag, startPoint x: 271, startPoint y: 446, endPoint x: 290, endPoint y: 389, distance: 60.7
click at [290, 389] on body "StorPool Storage Feedback Prototypes My projects StorPool Storage Projects ✅ Sh…" at bounding box center [583, 281] width 1167 height 563
